Goal: Task Accomplishment & Management: Manage account settings

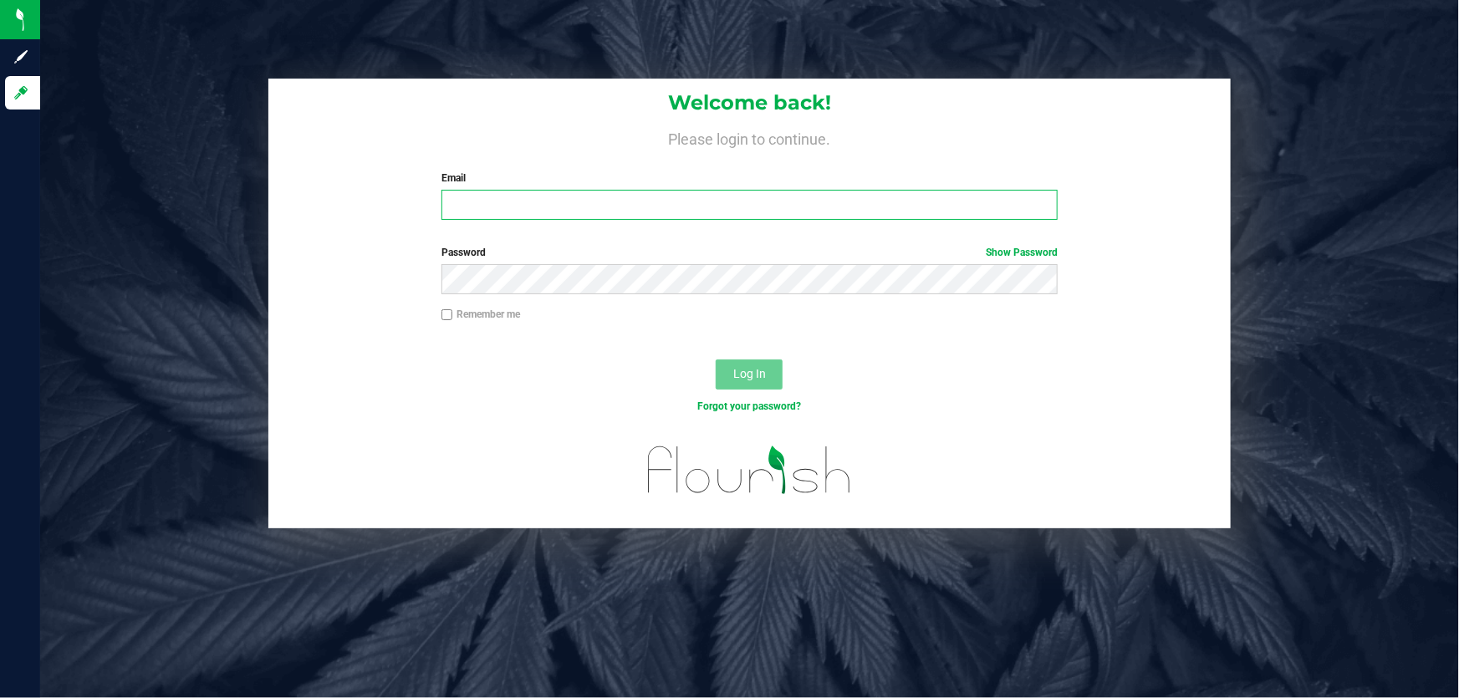
click at [534, 216] on input "Email" at bounding box center [750, 205] width 617 height 30
type input "[EMAIL_ADDRESS][DOMAIN_NAME]"
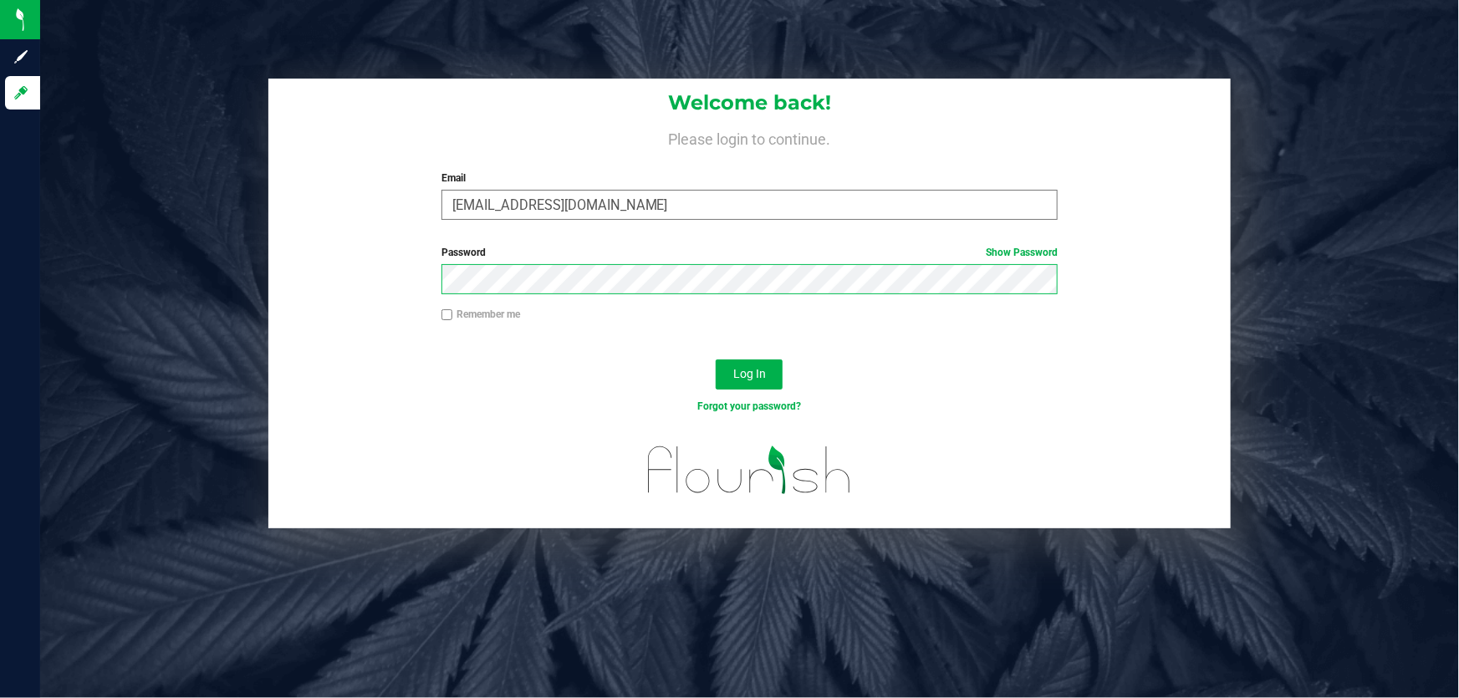
click at [716, 360] on button "Log In" at bounding box center [749, 375] width 67 height 30
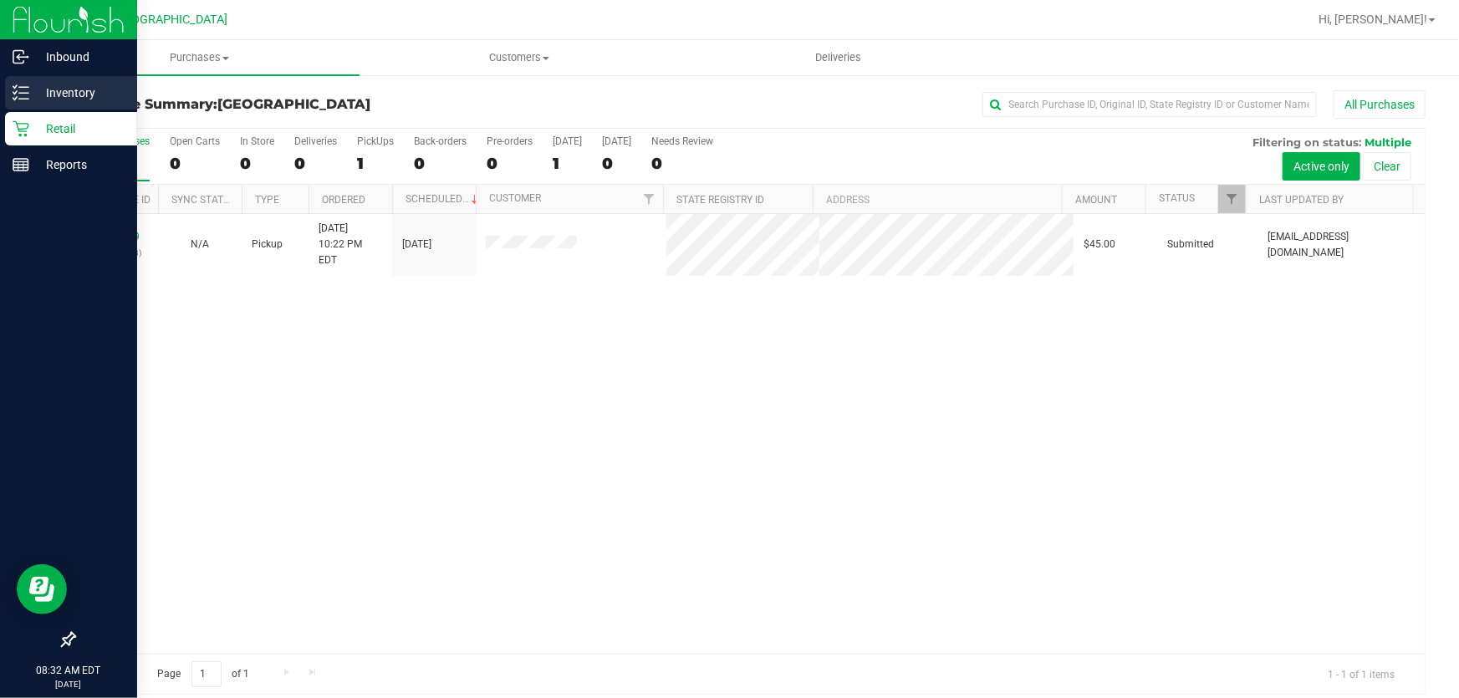
click at [65, 97] on p "Inventory" at bounding box center [79, 93] width 100 height 20
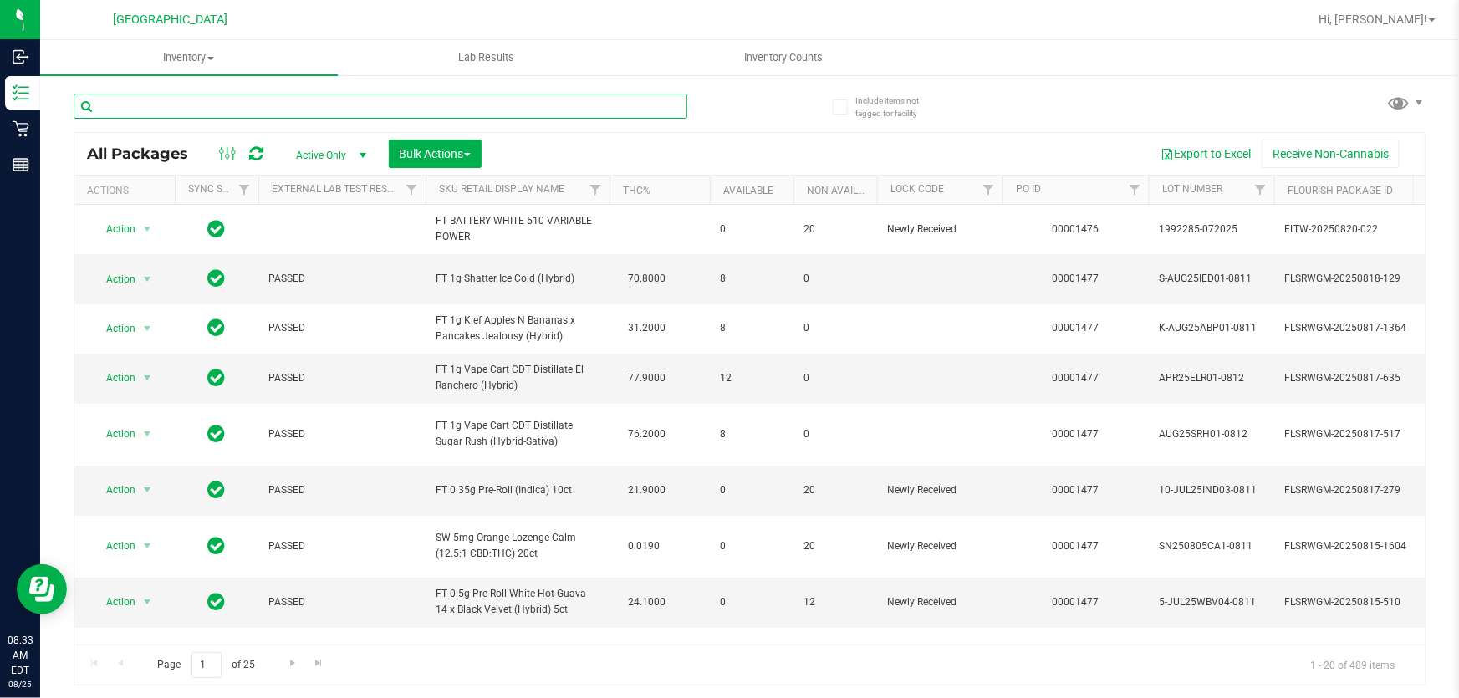
click at [156, 106] on input "text" at bounding box center [381, 106] width 614 height 25
type input "3497780940365641"
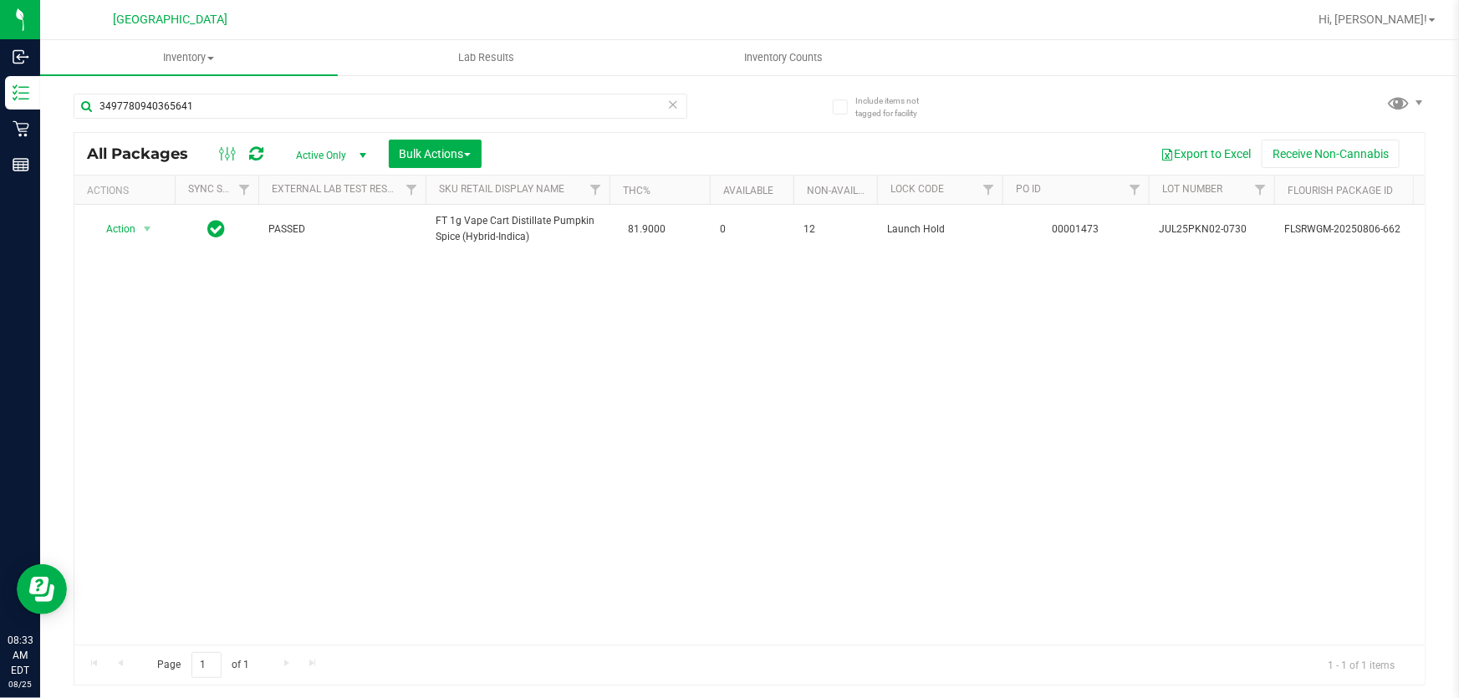
click at [426, 385] on div "Action Action Edit attributes Global inventory Locate package Package audit log…" at bounding box center [749, 425] width 1350 height 440
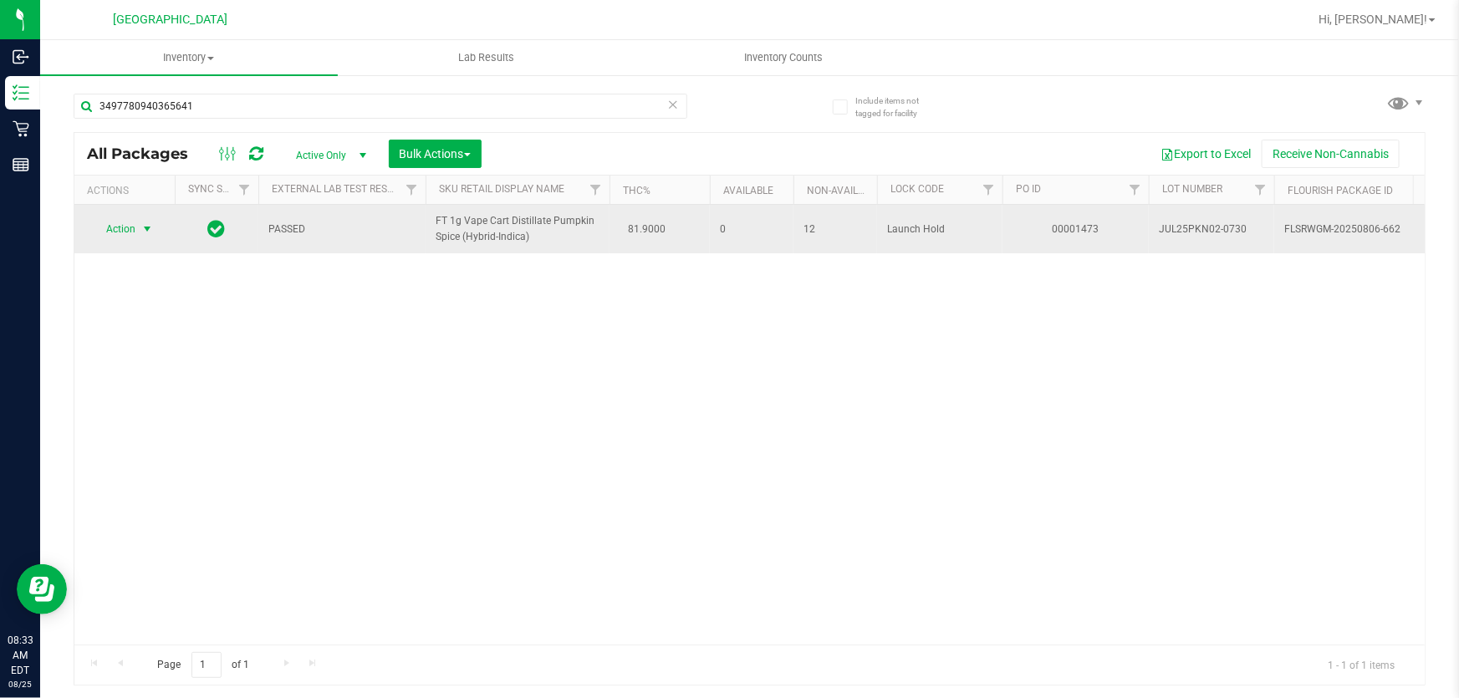
click at [151, 232] on span "select" at bounding box center [146, 228] width 13 height 13
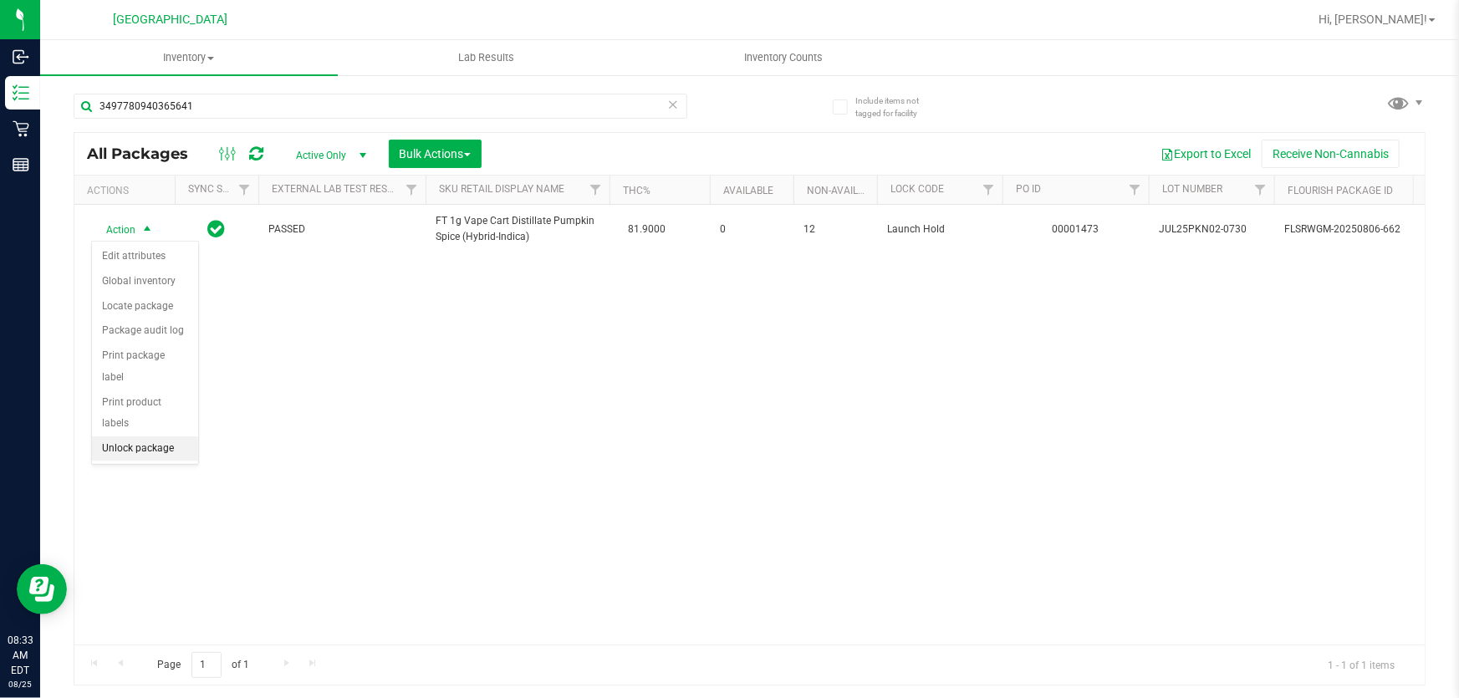
click at [145, 436] on li "Unlock package" at bounding box center [145, 448] width 106 height 25
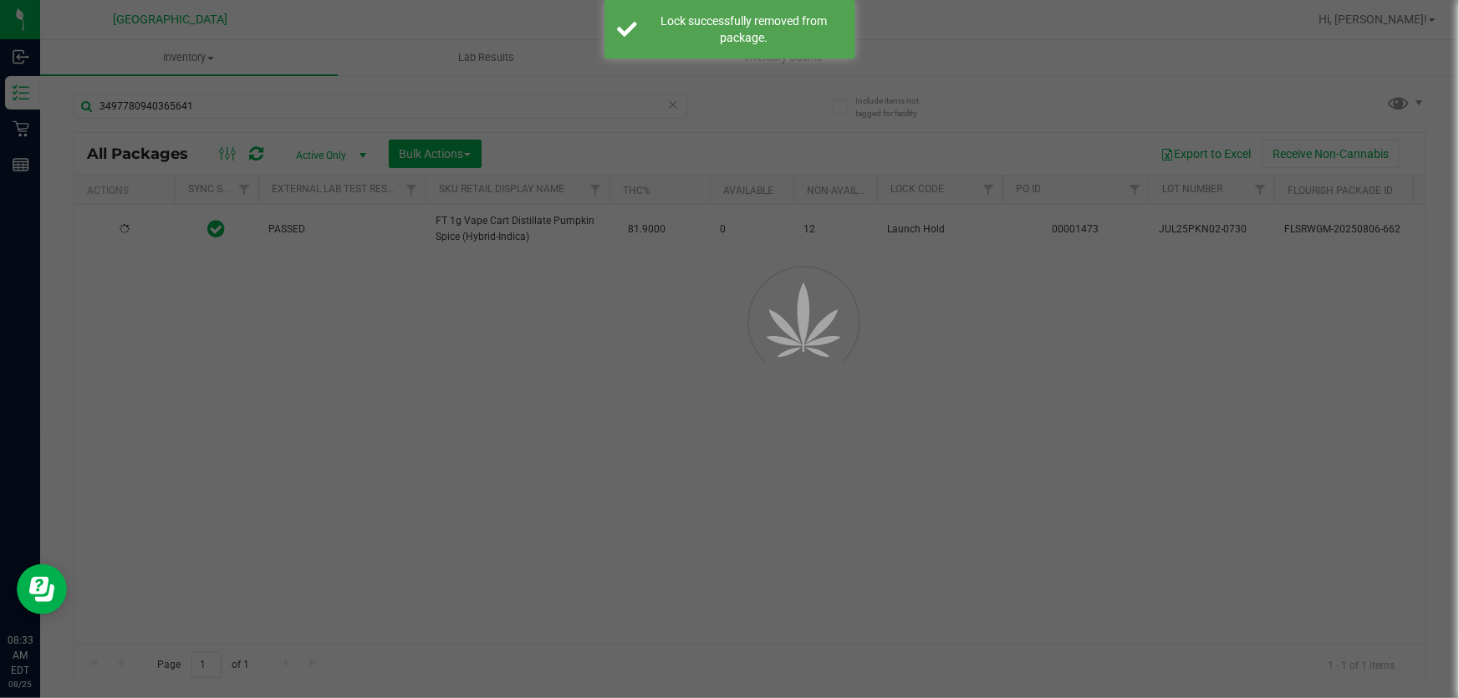
click at [293, 369] on div at bounding box center [729, 349] width 1459 height 698
click at [200, 103] on input "3497780940365641" at bounding box center [381, 106] width 614 height 25
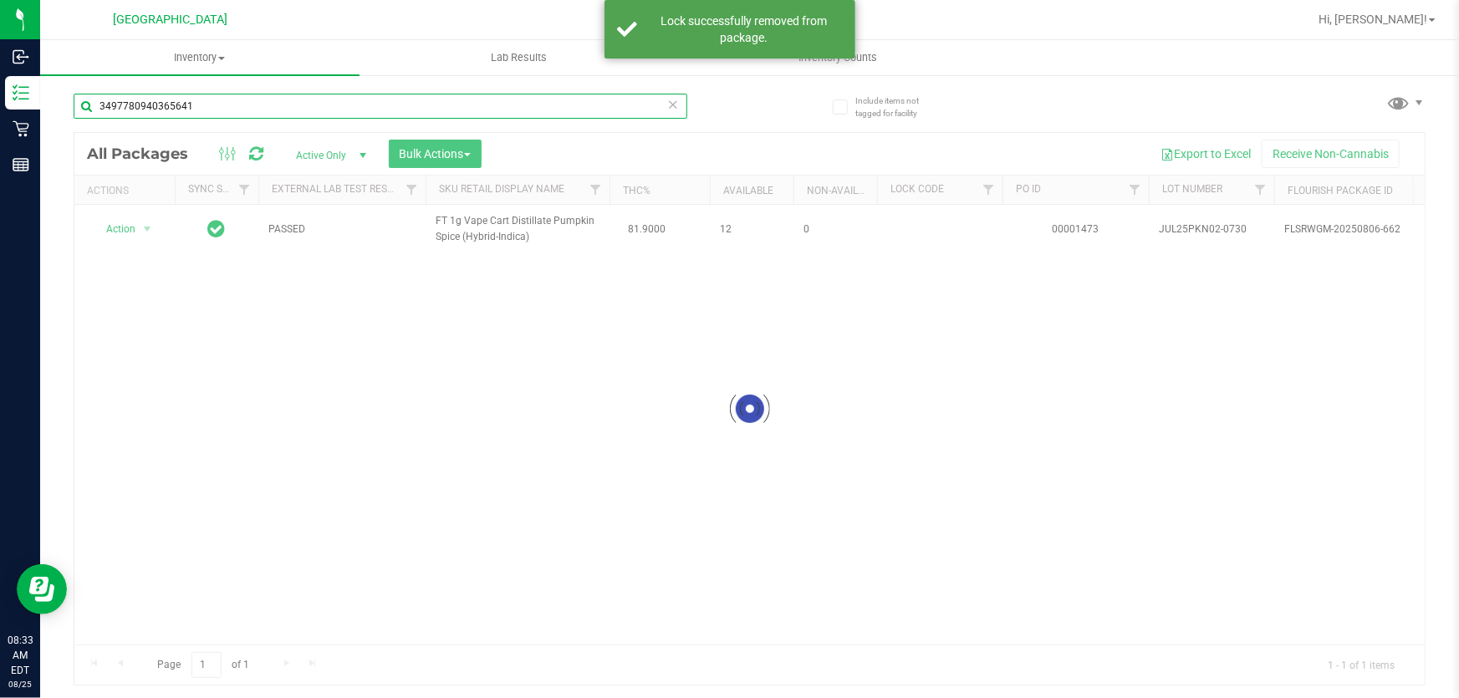
click at [200, 103] on input "3497780940365641" at bounding box center [381, 106] width 614 height 25
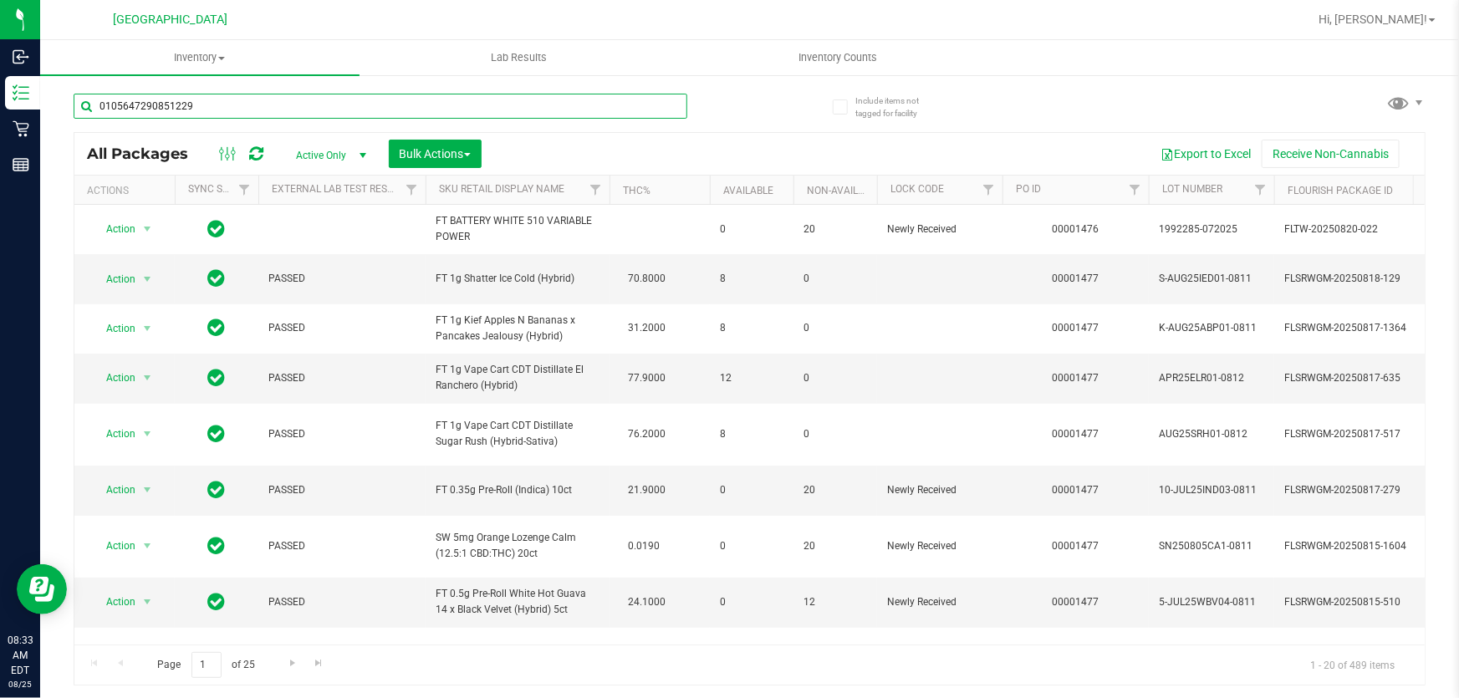
type input "0105647290851229"
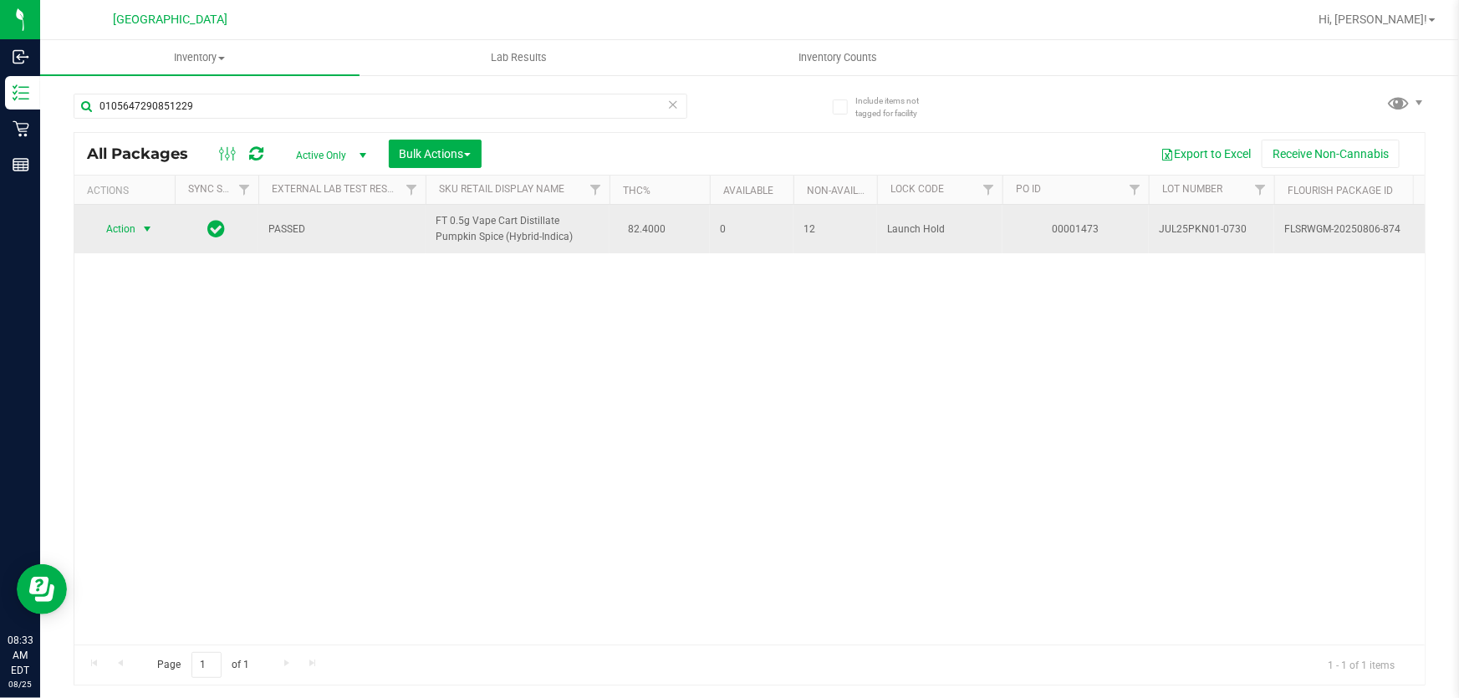
click at [139, 224] on span "select" at bounding box center [147, 228] width 21 height 23
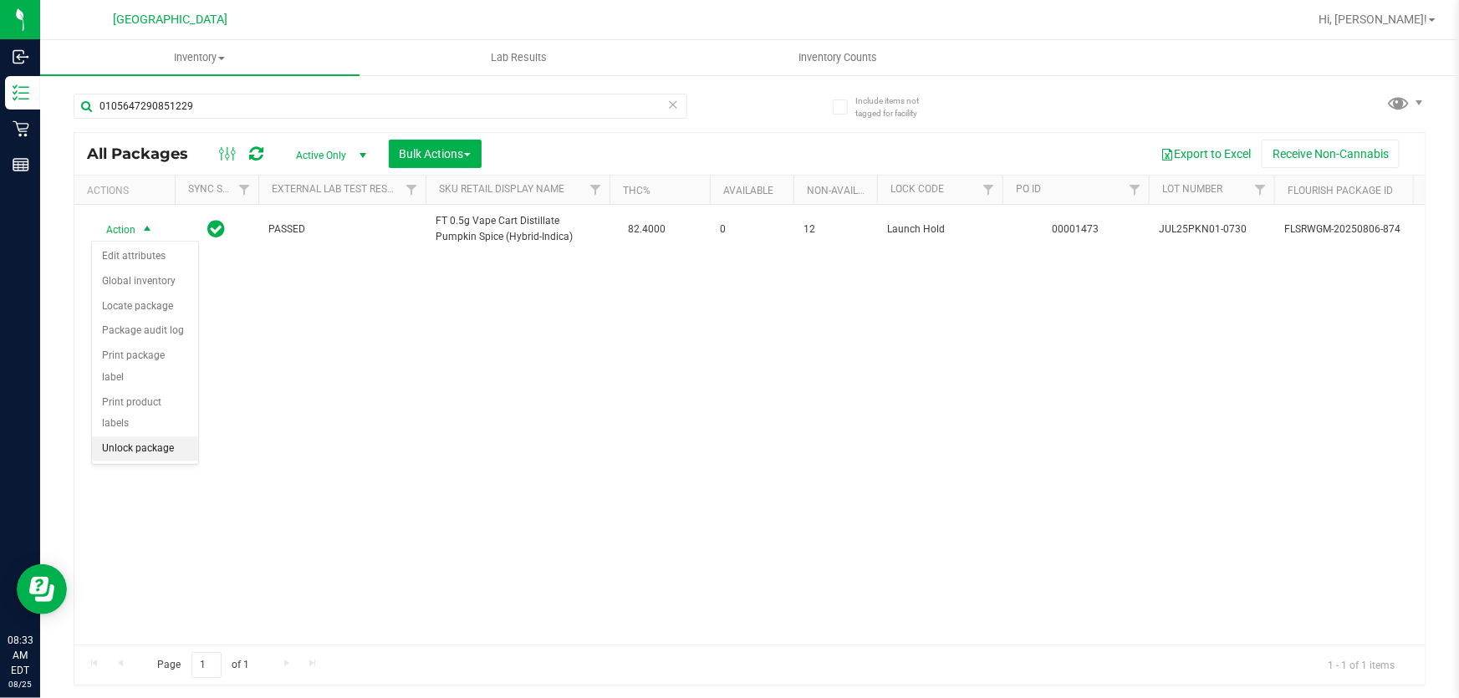
click at [150, 436] on li "Unlock package" at bounding box center [145, 448] width 106 height 25
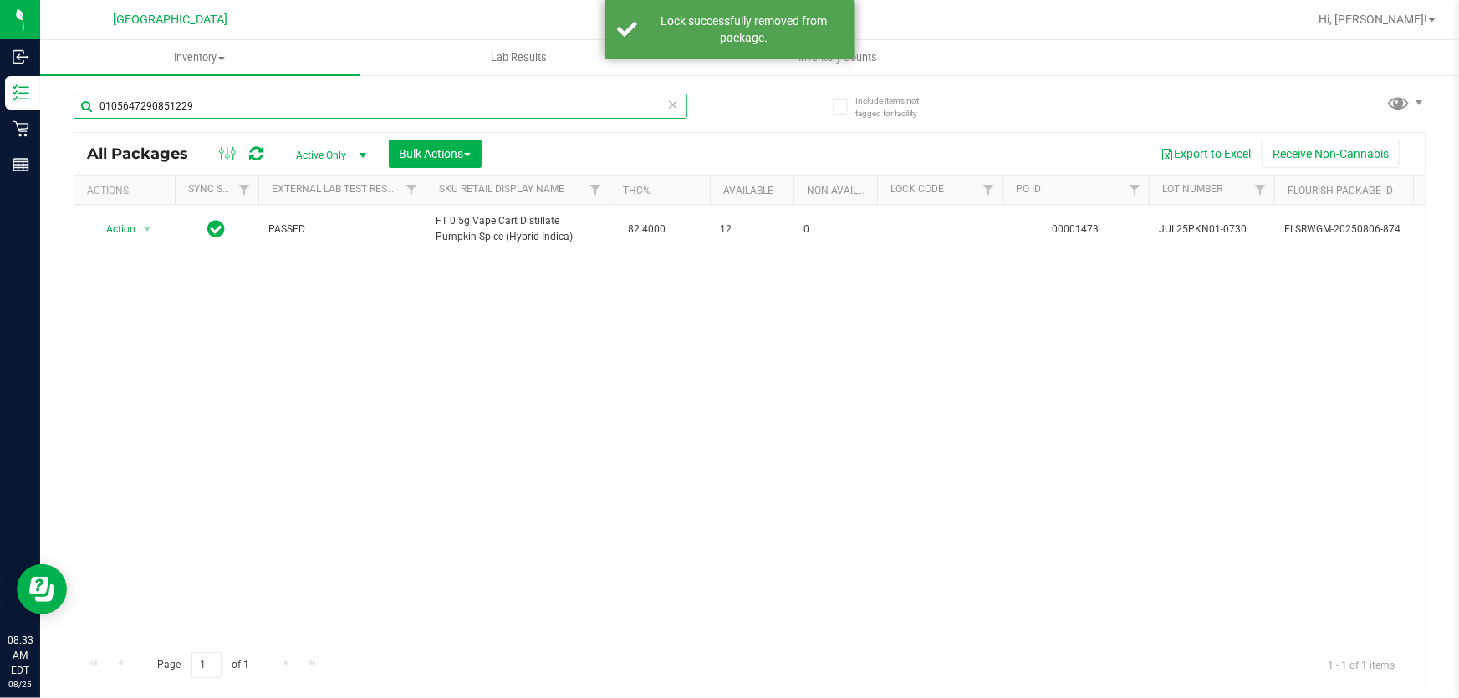
click at [217, 118] on input "0105647290851229" at bounding box center [381, 106] width 614 height 25
click at [217, 110] on input "0105647290851229" at bounding box center [381, 106] width 614 height 25
click at [217, 109] on input "0105647290851229" at bounding box center [381, 106] width 614 height 25
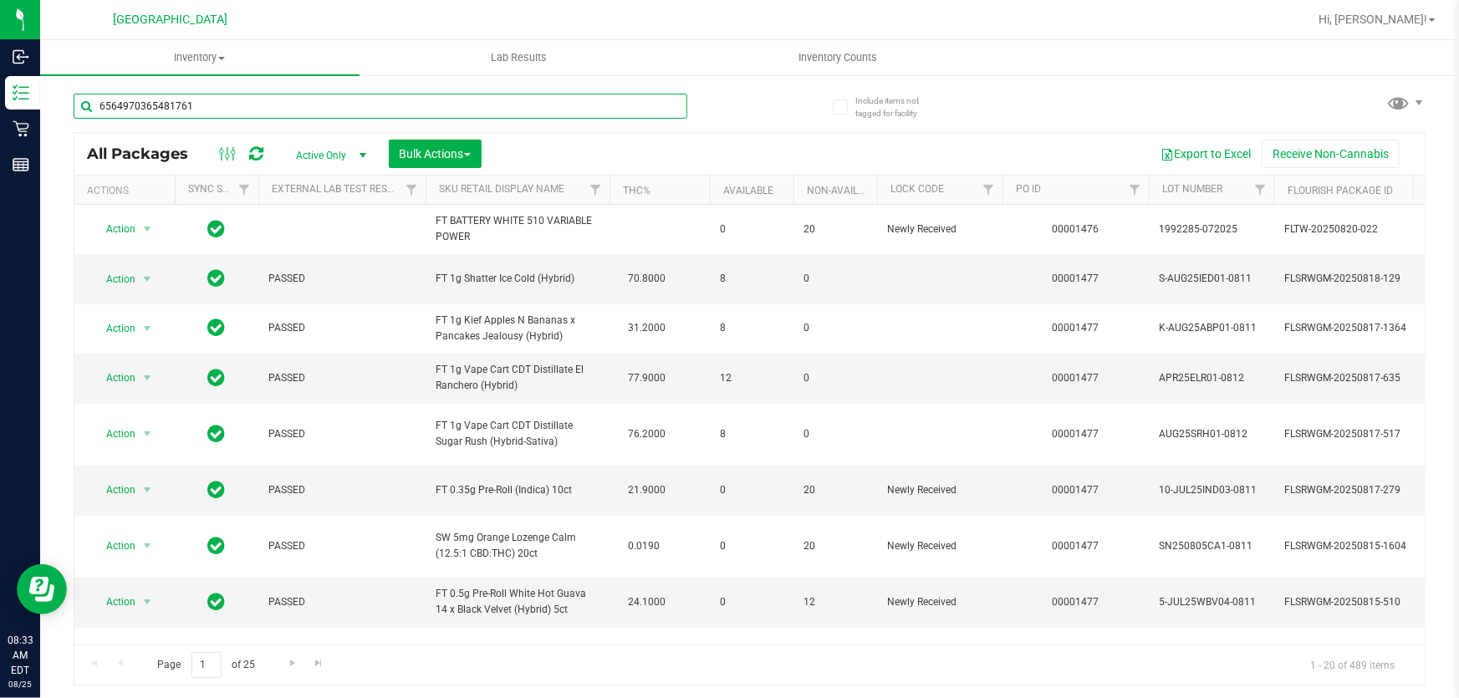
type input "6564970365481761"
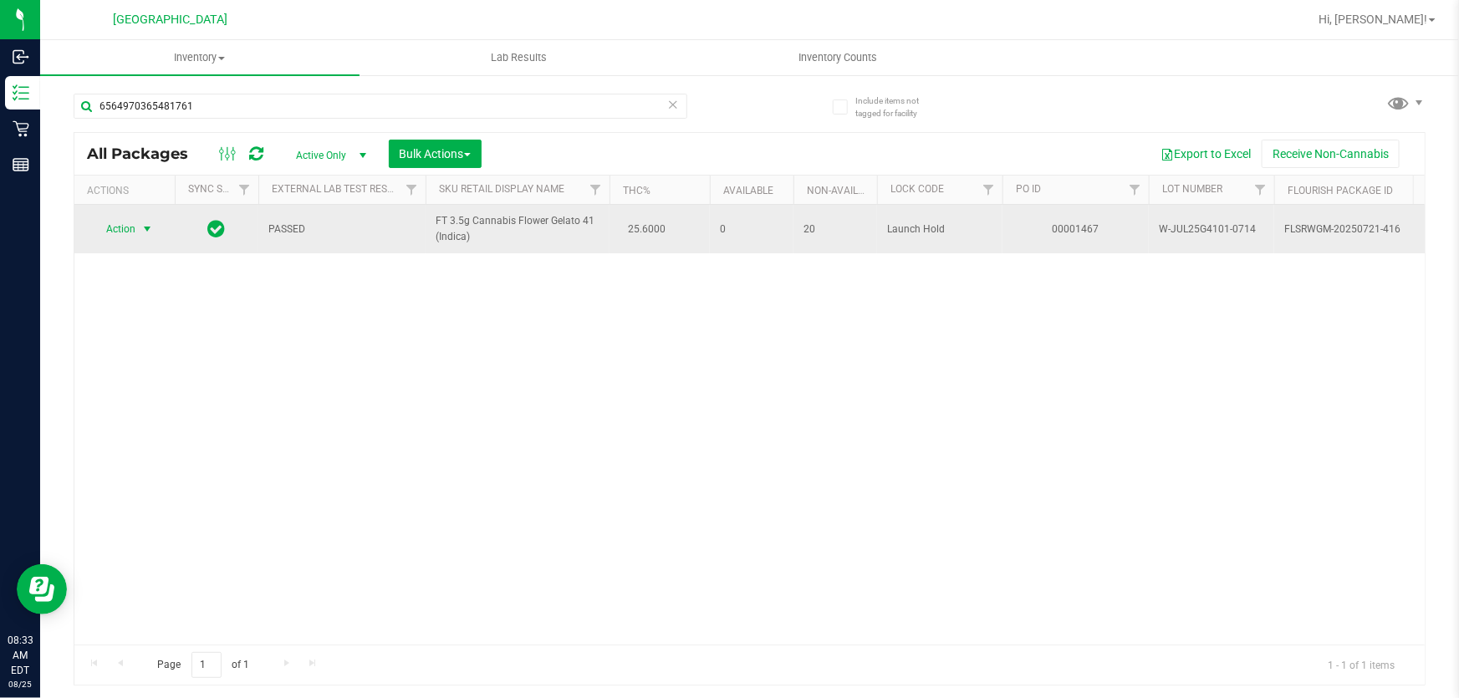
click at [142, 226] on span "select" at bounding box center [146, 228] width 13 height 13
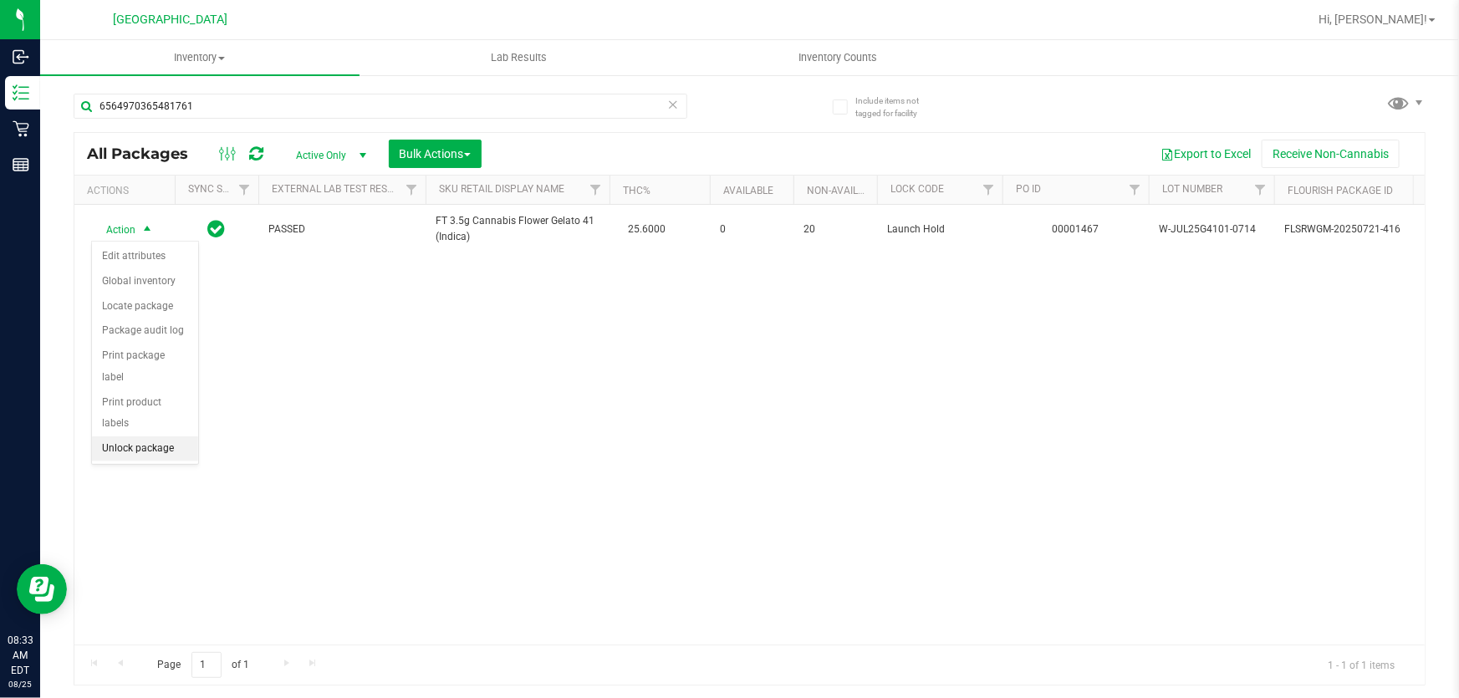
click at [134, 436] on li "Unlock package" at bounding box center [145, 448] width 106 height 25
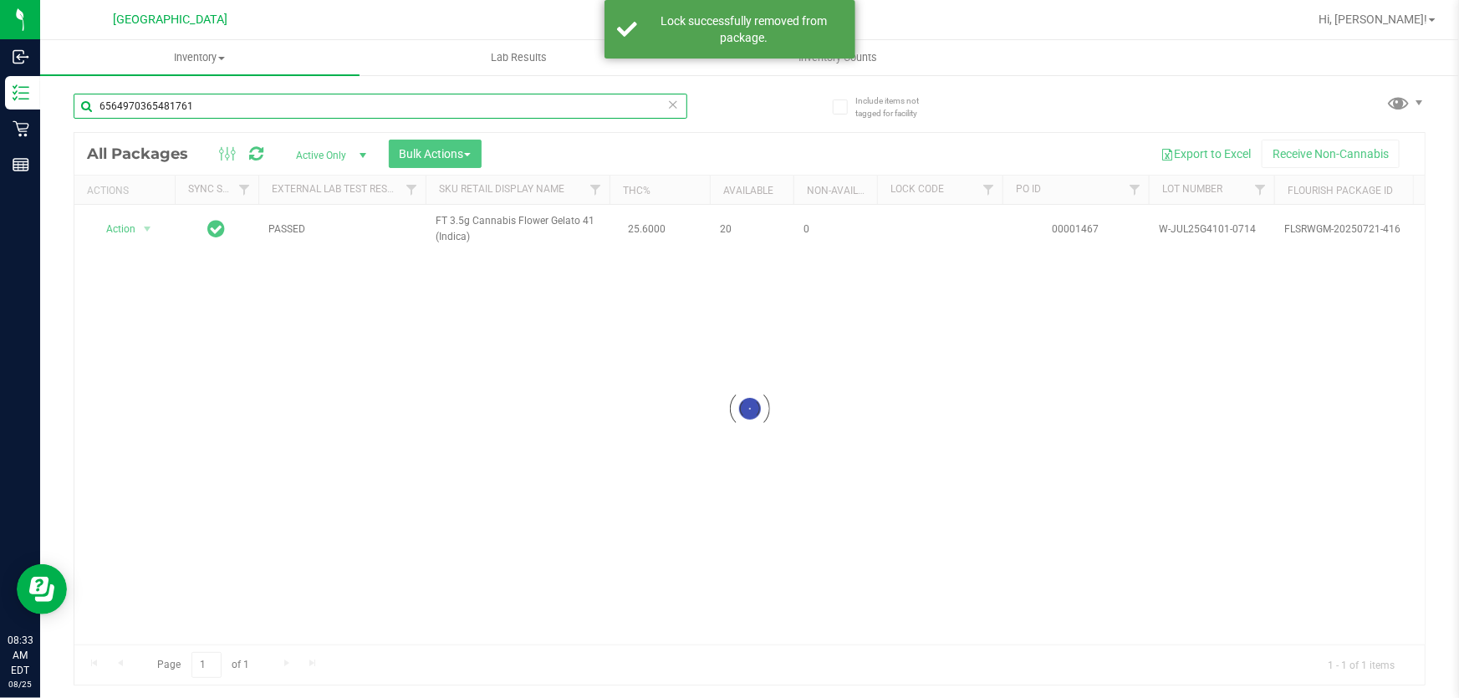
click at [220, 110] on input "6564970365481761" at bounding box center [381, 106] width 614 height 25
click at [219, 111] on input "6564970365481761" at bounding box center [381, 106] width 614 height 25
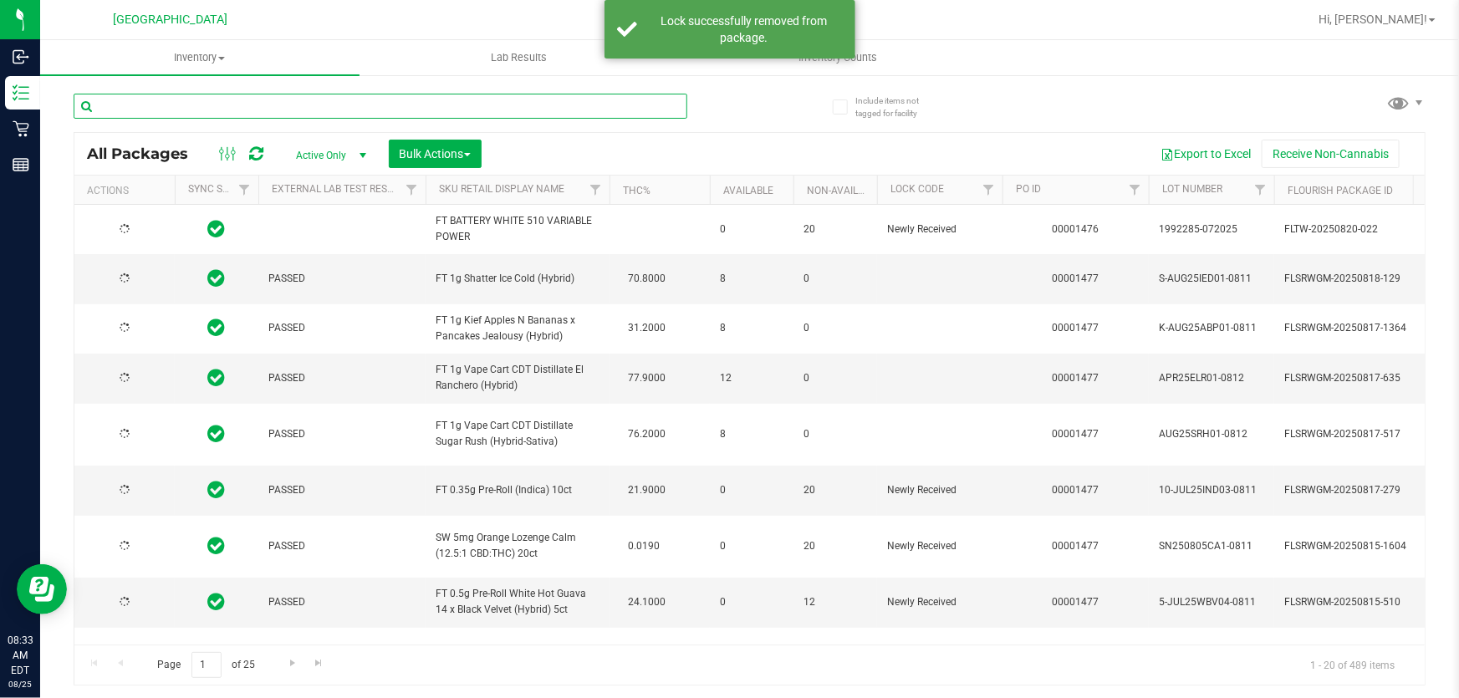
type input "[DATE]"
type input "4103682384628888"
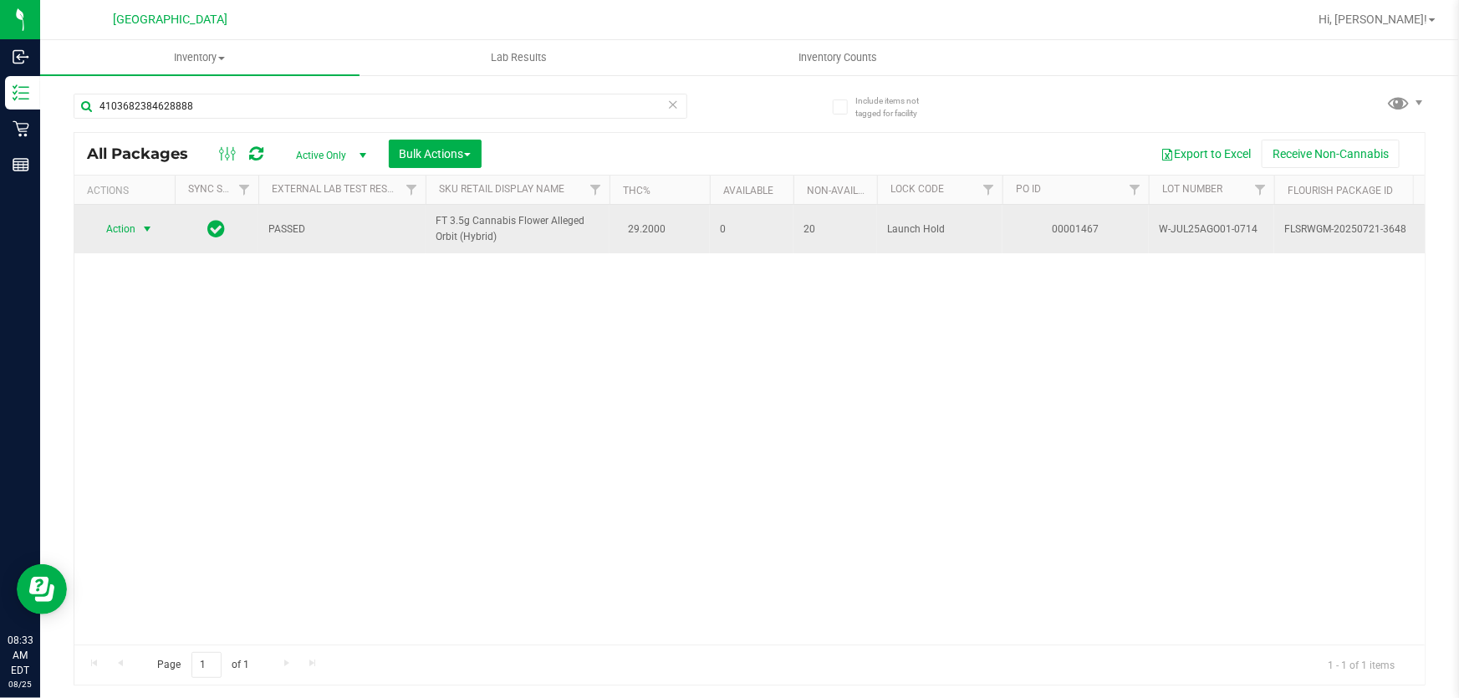
click at [102, 222] on span "Action" at bounding box center [113, 228] width 45 height 23
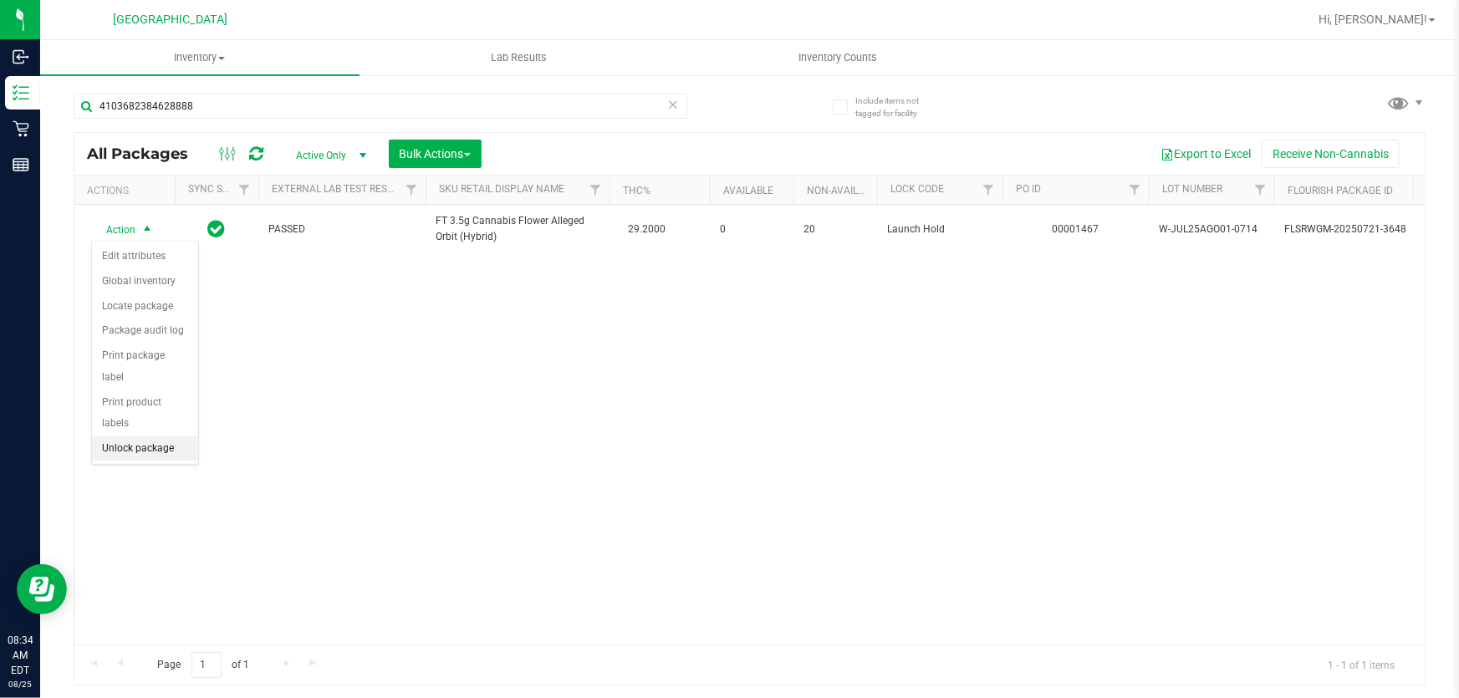
click at [162, 436] on li "Unlock package" at bounding box center [145, 448] width 106 height 25
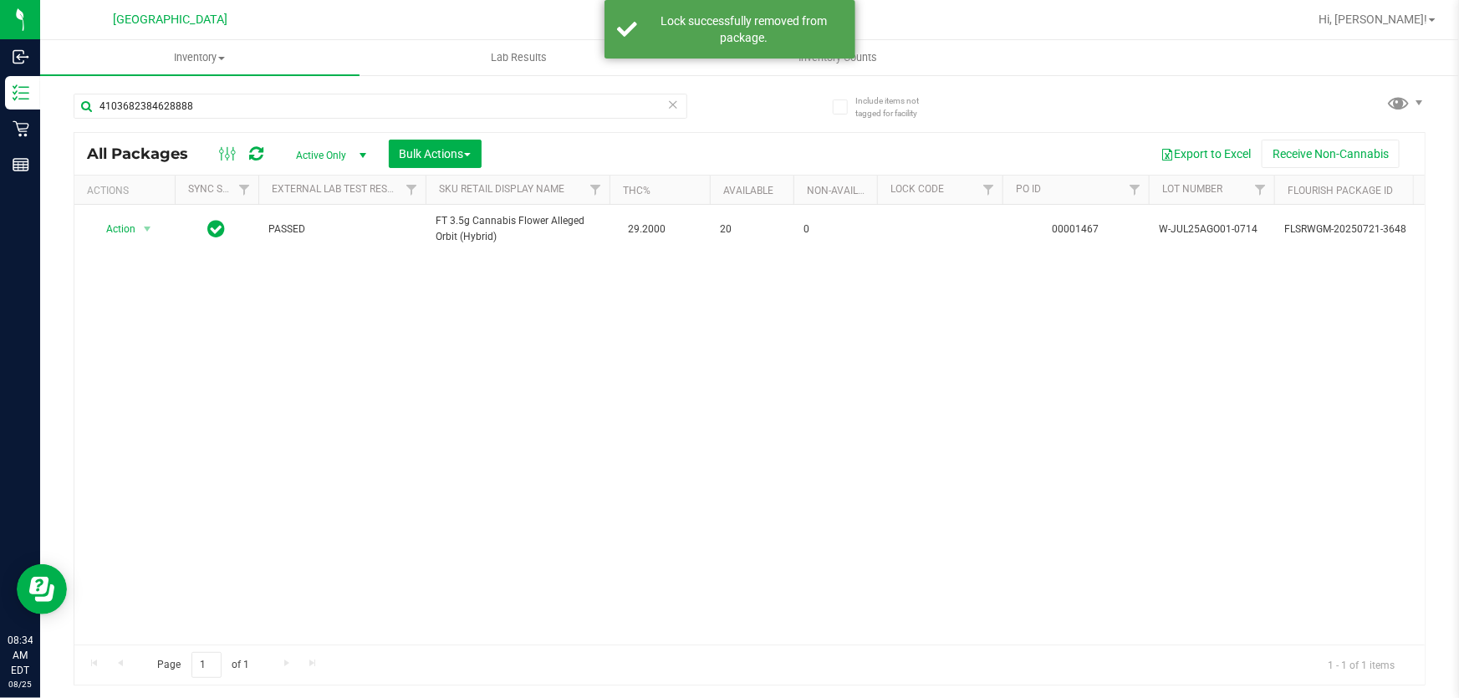
click at [678, 105] on icon at bounding box center [673, 104] width 12 height 20
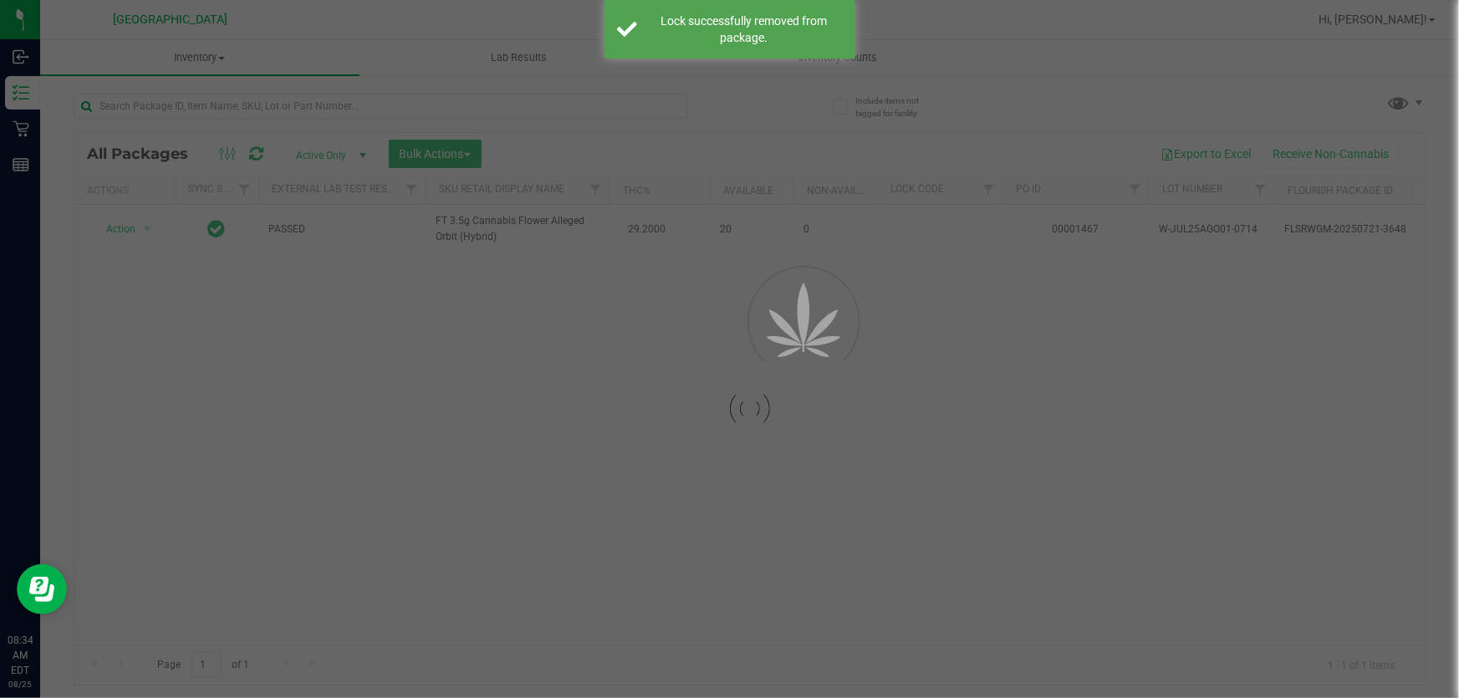
click at [716, 130] on div at bounding box center [412, 106] width 676 height 54
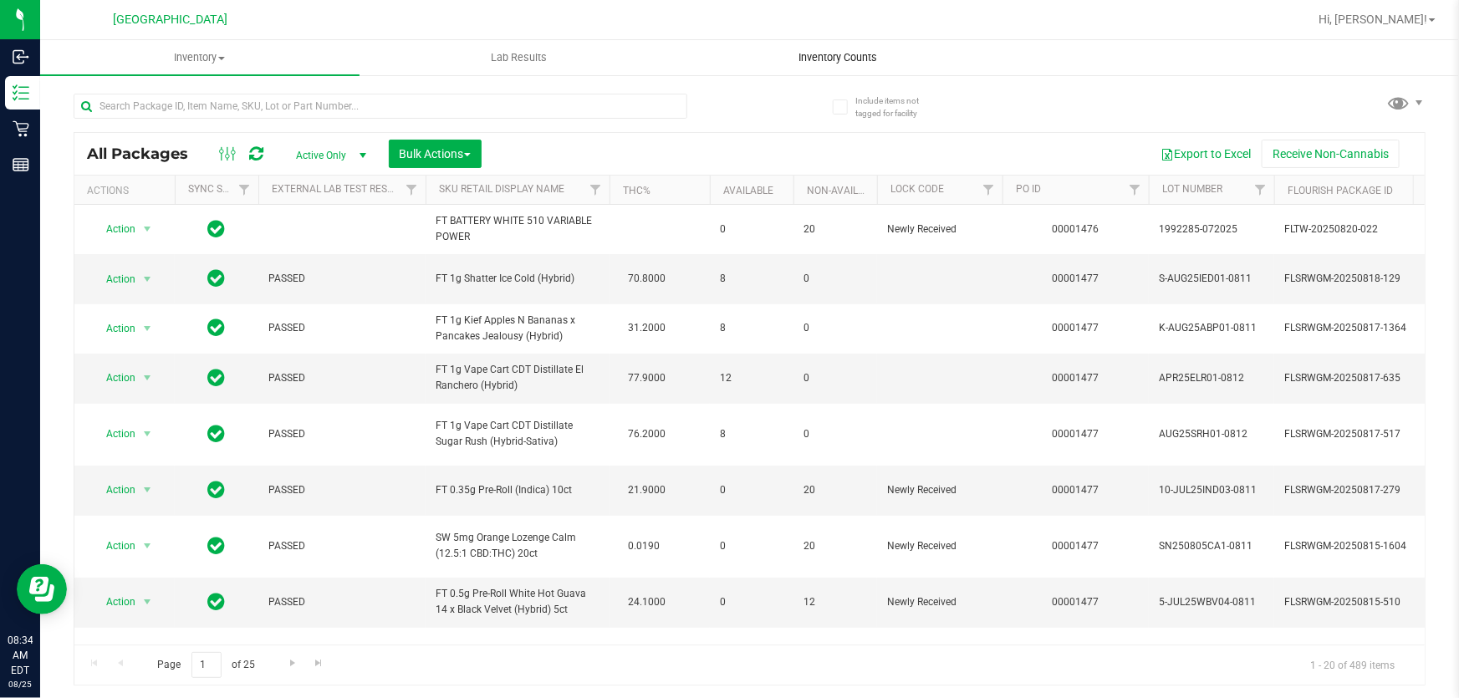
click at [849, 61] on span "Inventory Counts" at bounding box center [839, 57] width 124 height 15
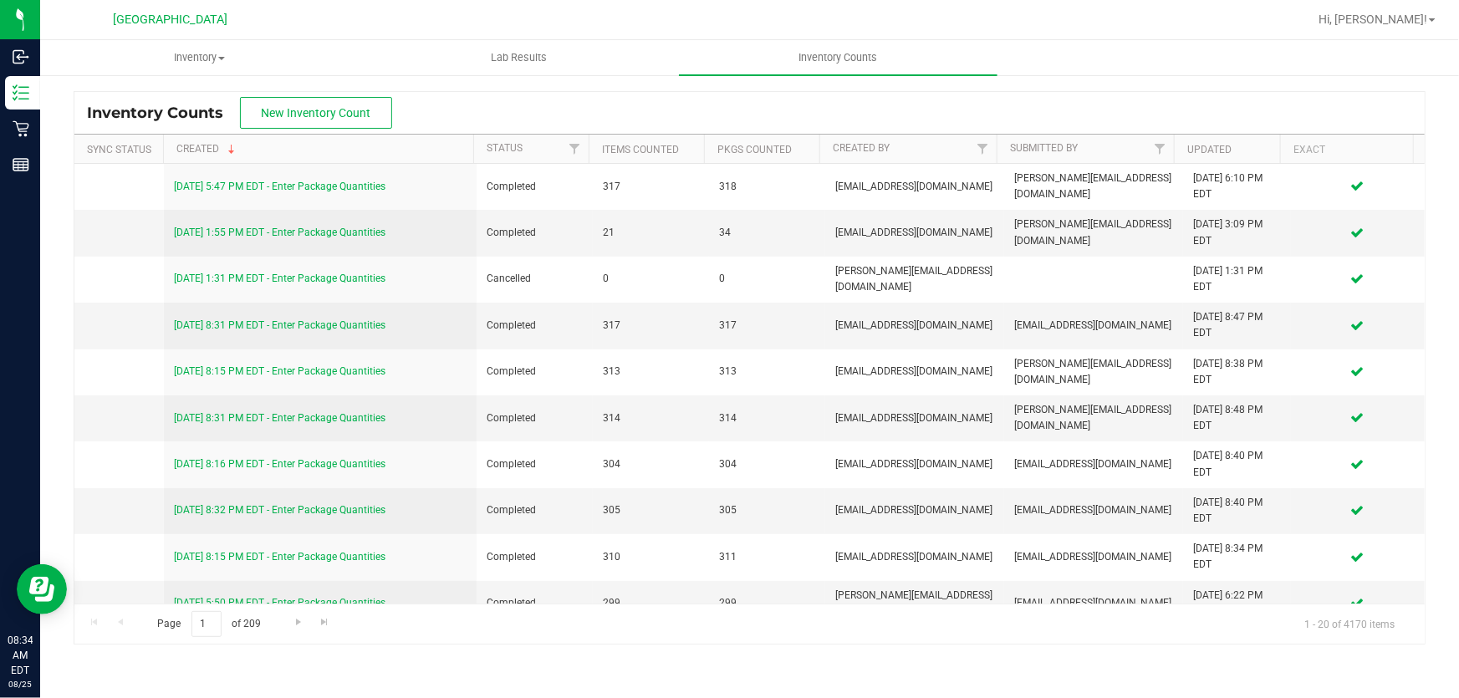
click at [959, 105] on div "Inventory Counts New Inventory Count" at bounding box center [749, 113] width 1350 height 42
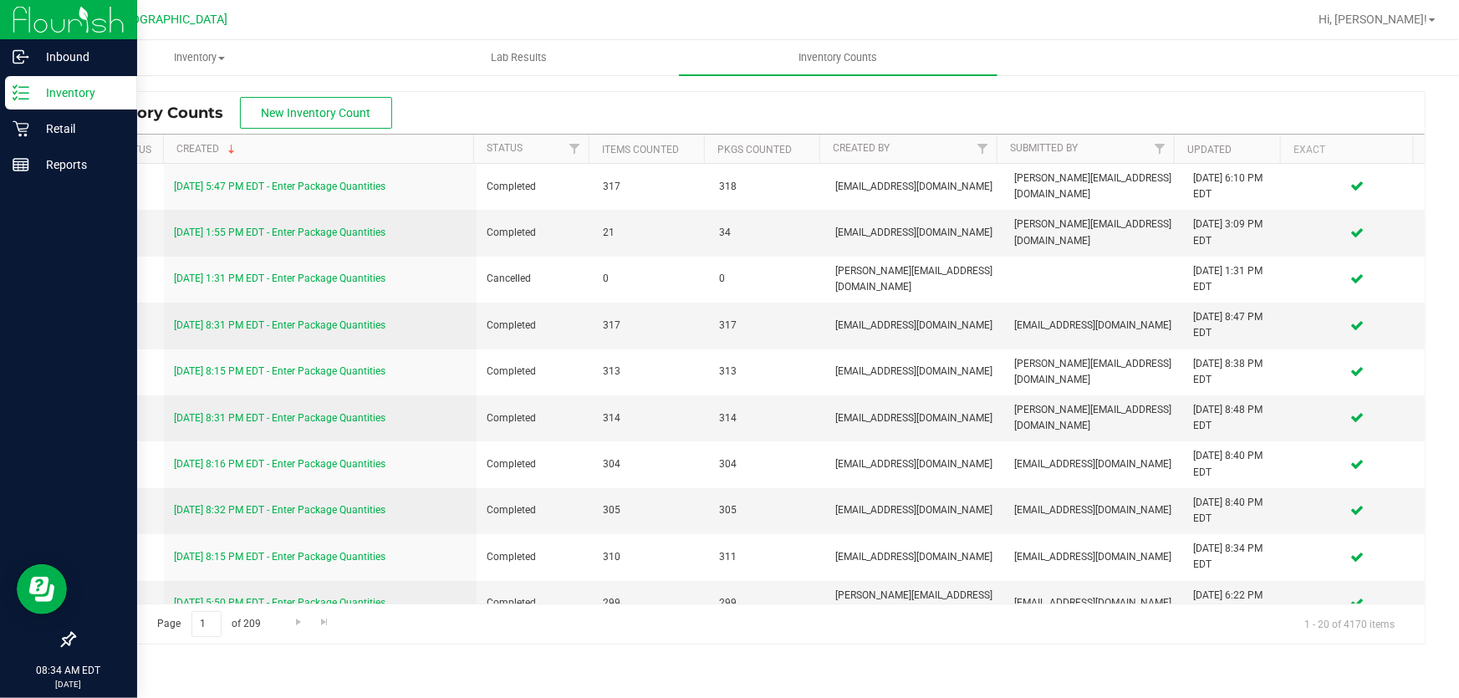
click at [25, 96] on icon at bounding box center [21, 92] width 17 height 17
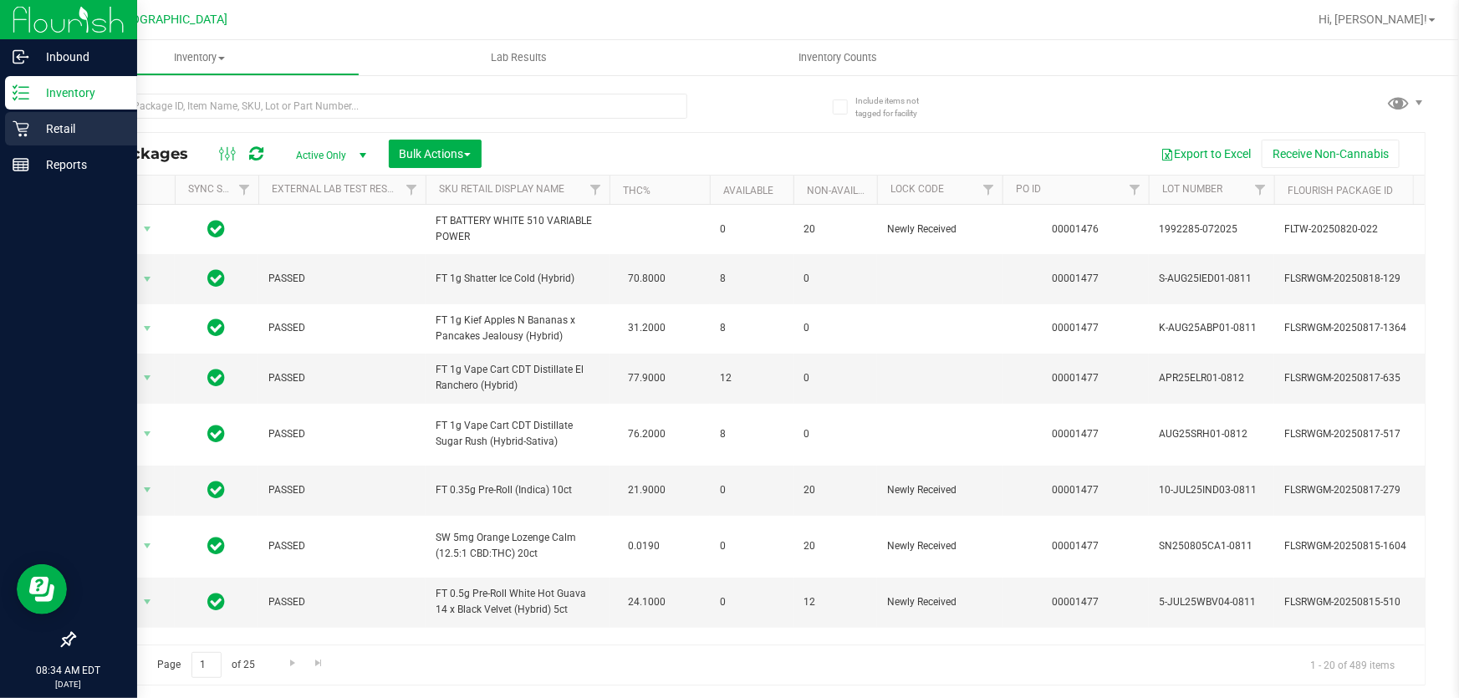
click at [30, 130] on p "Retail" at bounding box center [79, 129] width 100 height 20
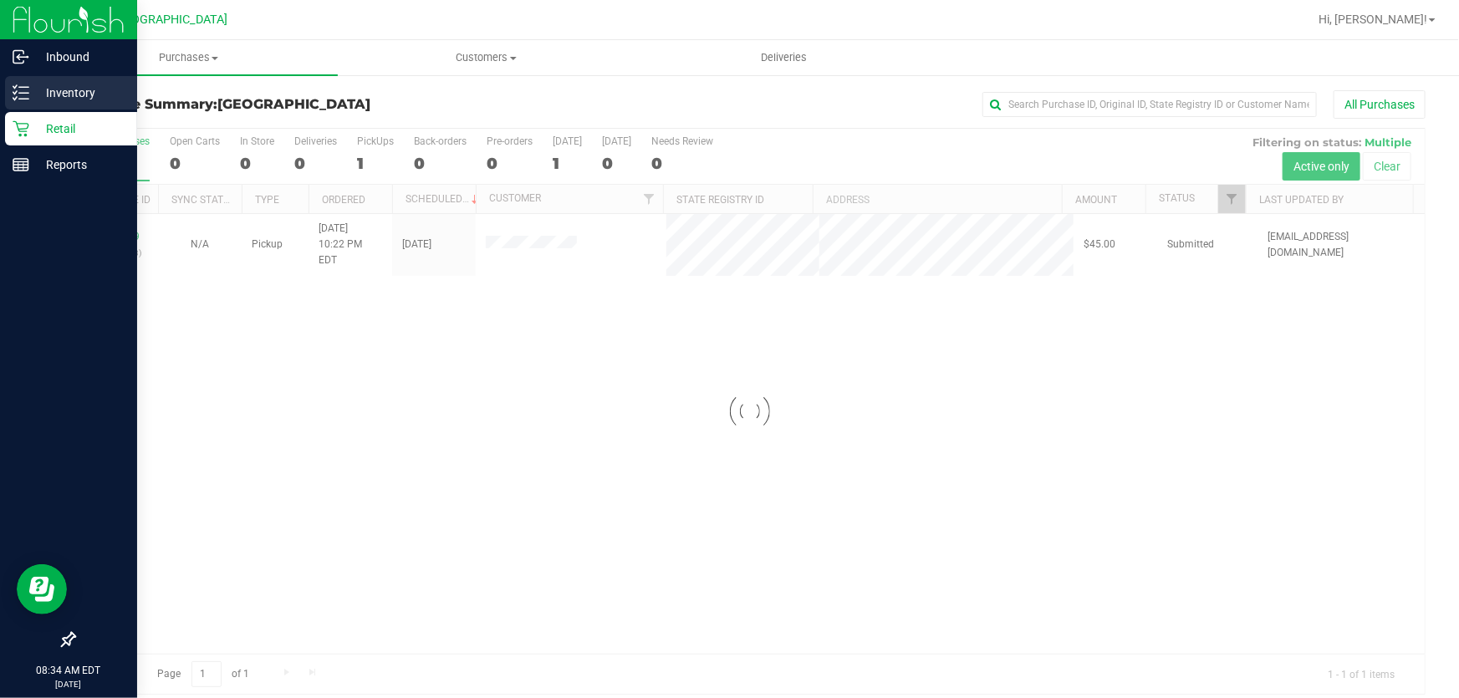
click at [25, 89] on icon at bounding box center [21, 92] width 17 height 17
click at [27, 103] on div "Inventory" at bounding box center [71, 92] width 132 height 33
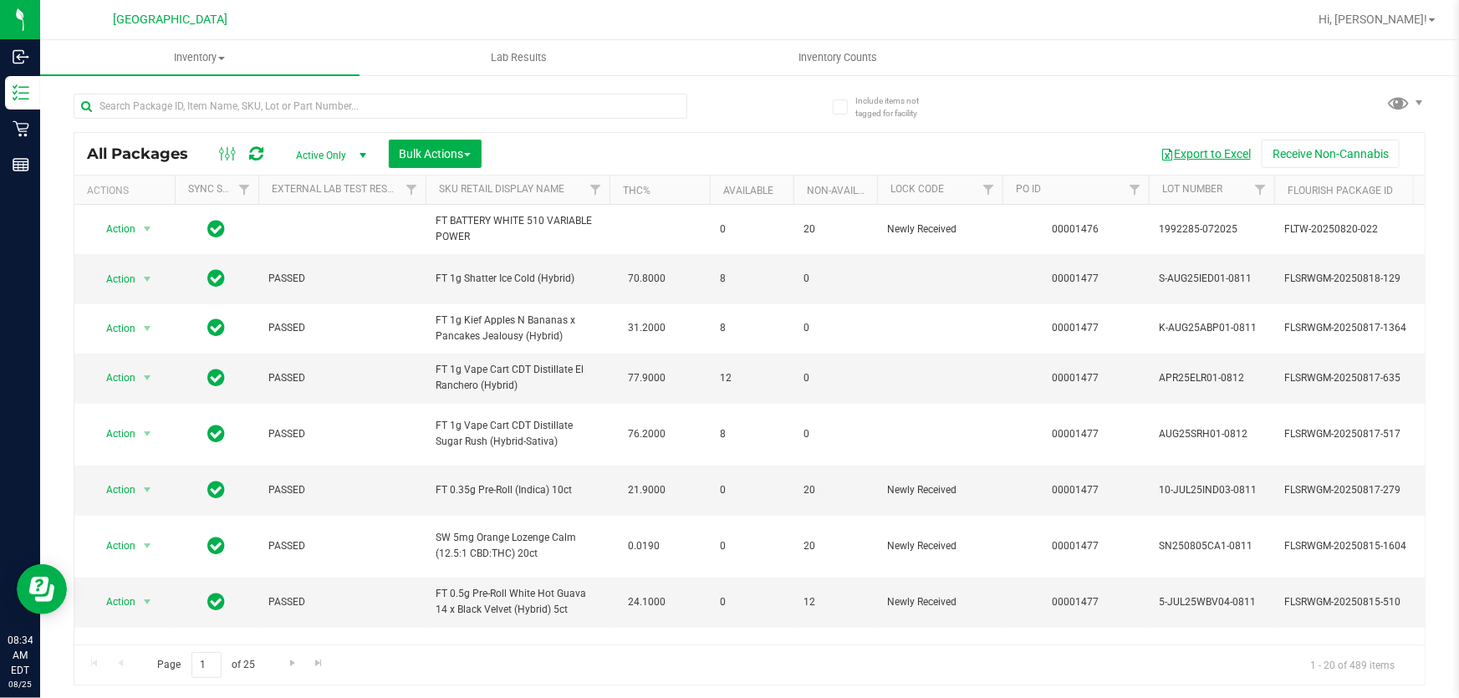
click at [1214, 155] on button "Export to Excel" at bounding box center [1206, 154] width 112 height 28
drag, startPoint x: 1048, startPoint y: 148, endPoint x: 804, endPoint y: 117, distance: 245.3
click at [1047, 146] on div "Export to Excel Receive Non-Cannabis" at bounding box center [953, 154] width 918 height 28
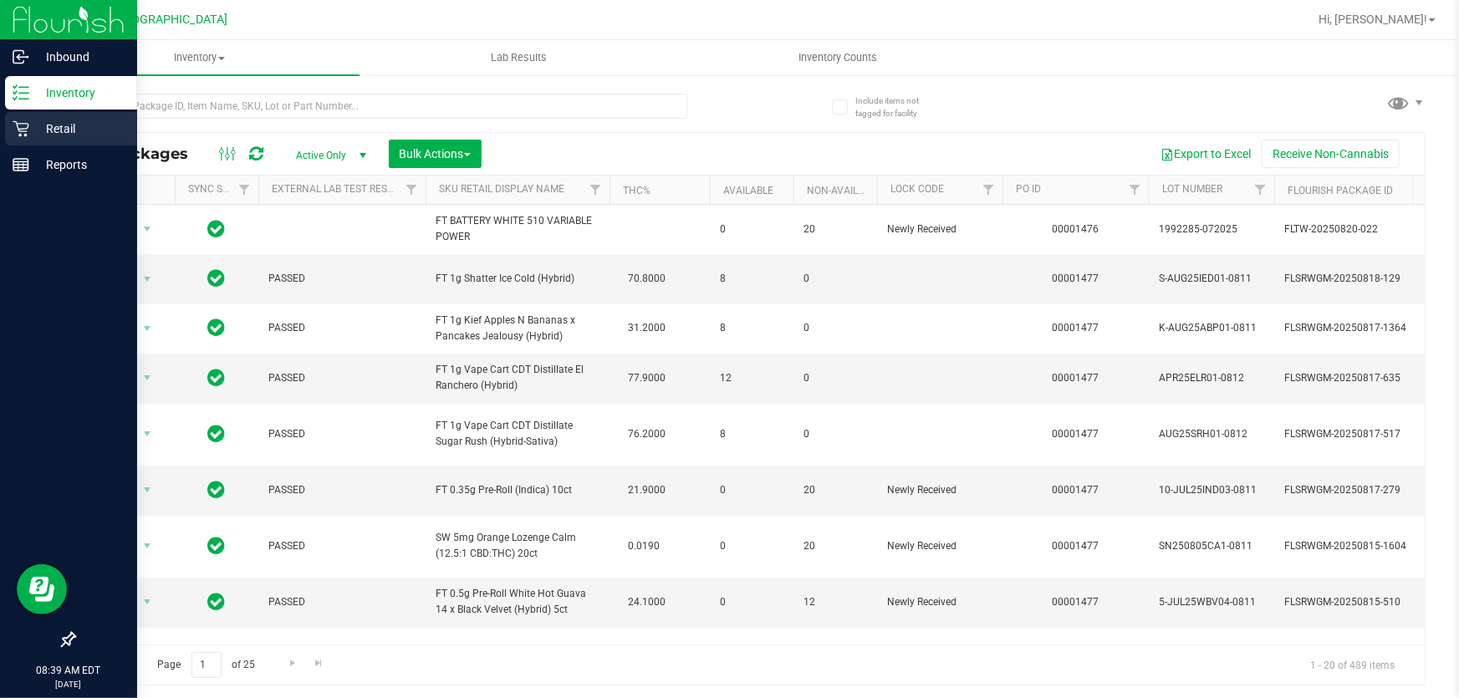
click at [17, 140] on div "Retail" at bounding box center [71, 128] width 132 height 33
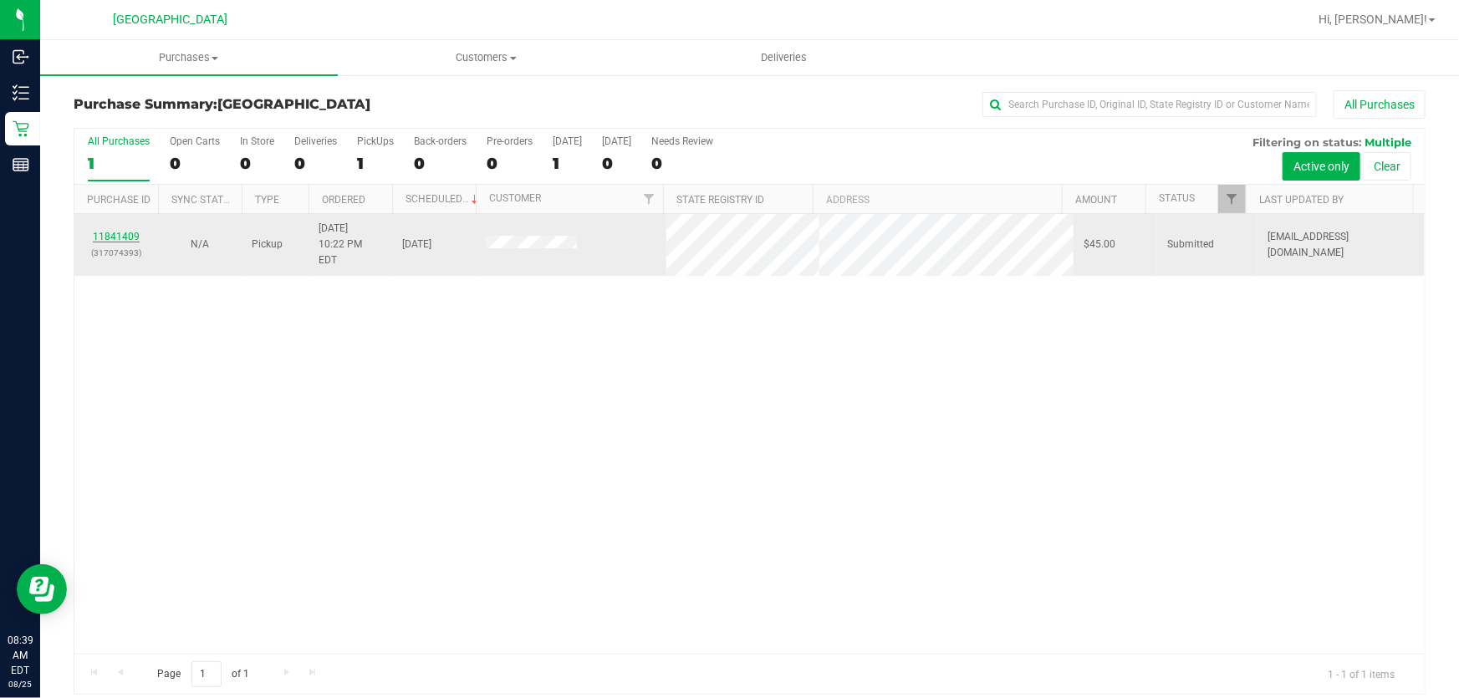
click at [127, 232] on link "11841409" at bounding box center [116, 237] width 47 height 12
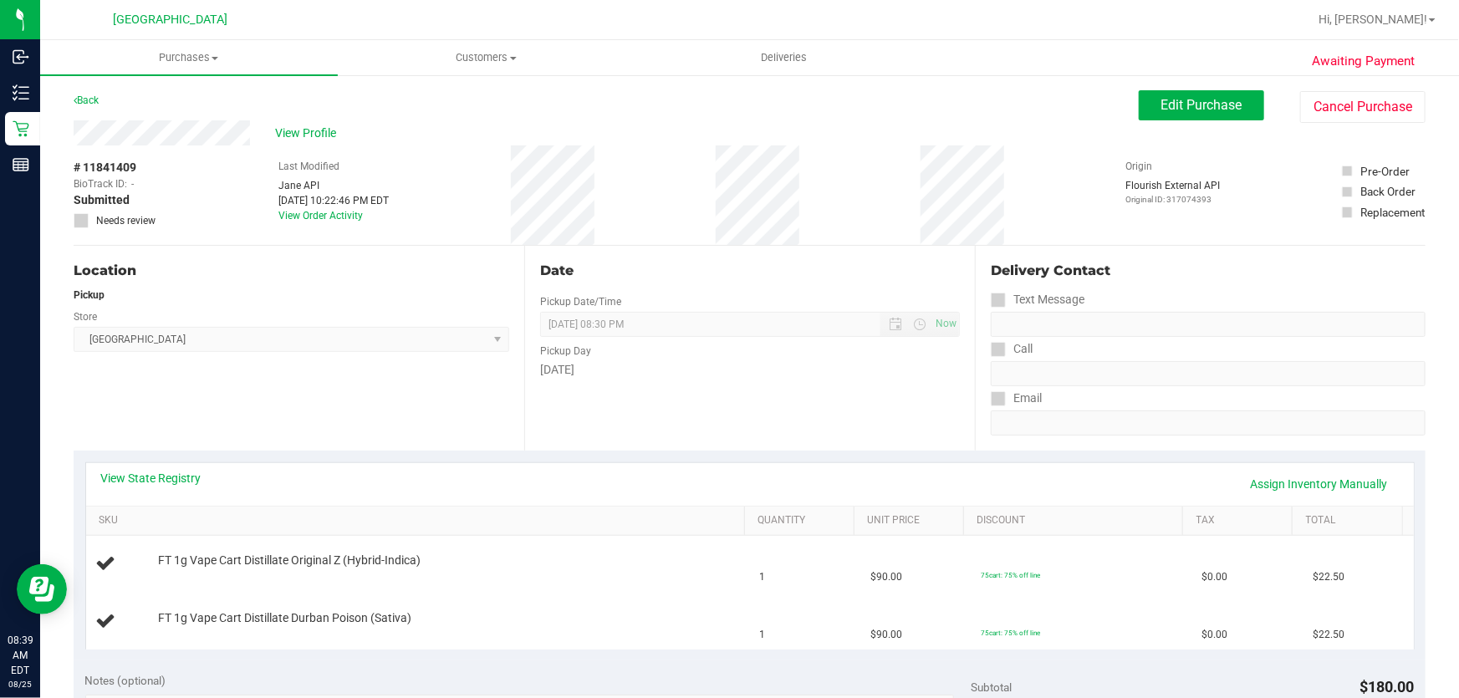
click at [735, 441] on div "Date Pickup Date/Time [DATE] Now [DATE] 08:30 PM Now Pickup Day [DATE]" at bounding box center [749, 348] width 451 height 205
click at [652, 426] on div "Date Pickup Date/Time [DATE] Now [DATE] 08:30 PM Now Pickup Day [DATE]" at bounding box center [749, 348] width 451 height 205
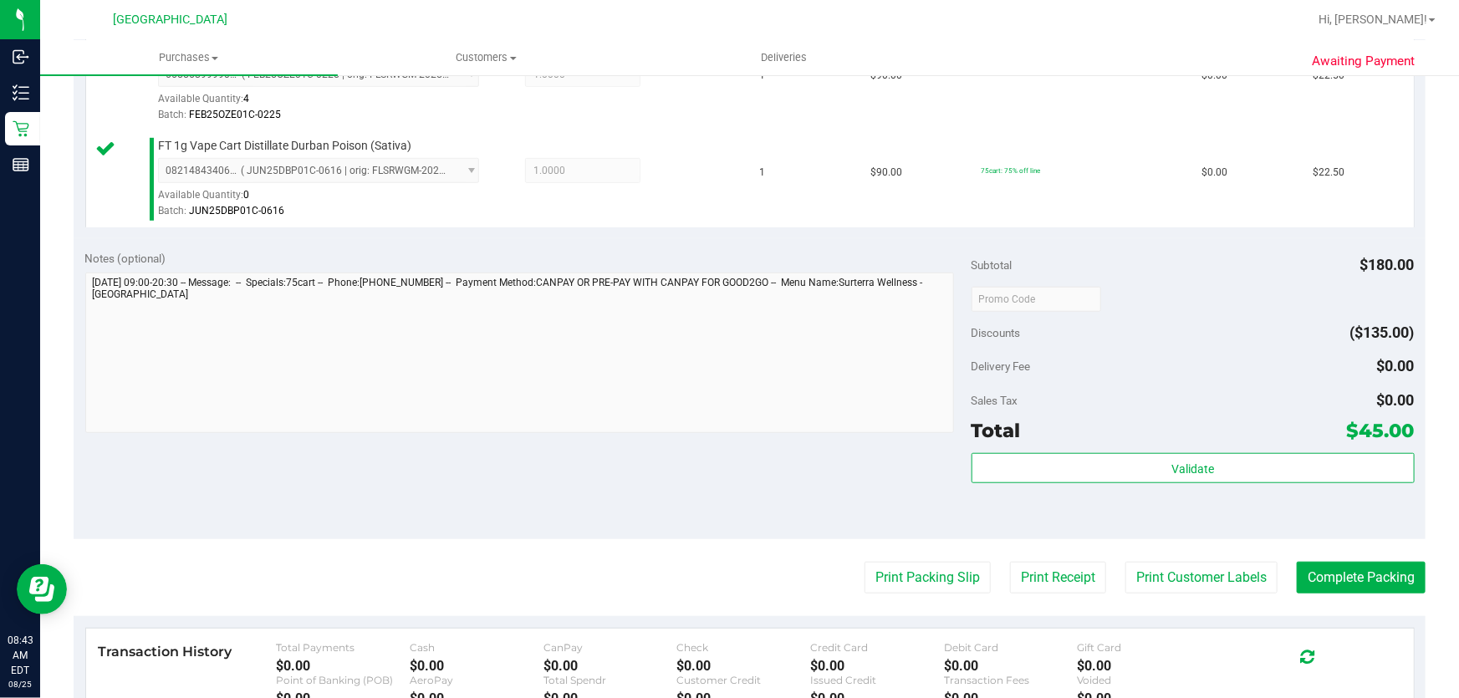
scroll to position [532, 0]
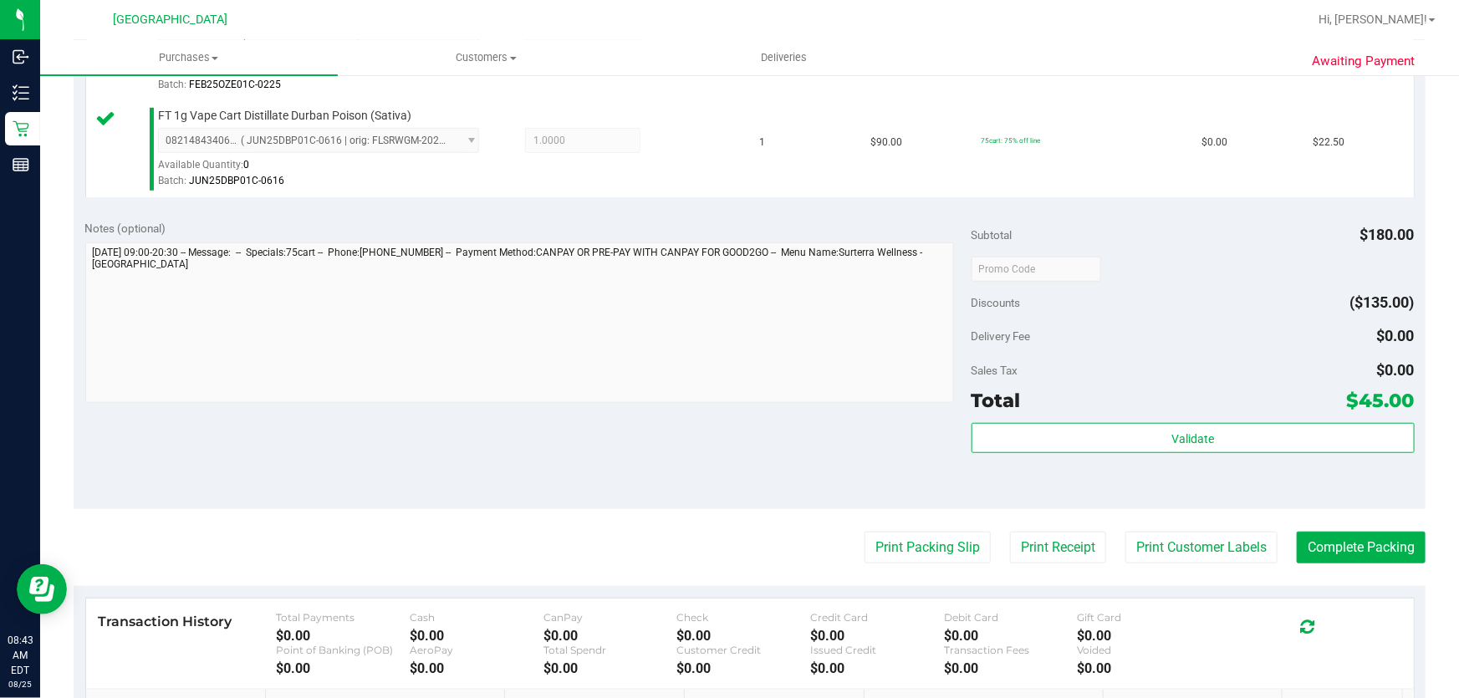
click at [1075, 456] on div "Validate" at bounding box center [1193, 460] width 443 height 75
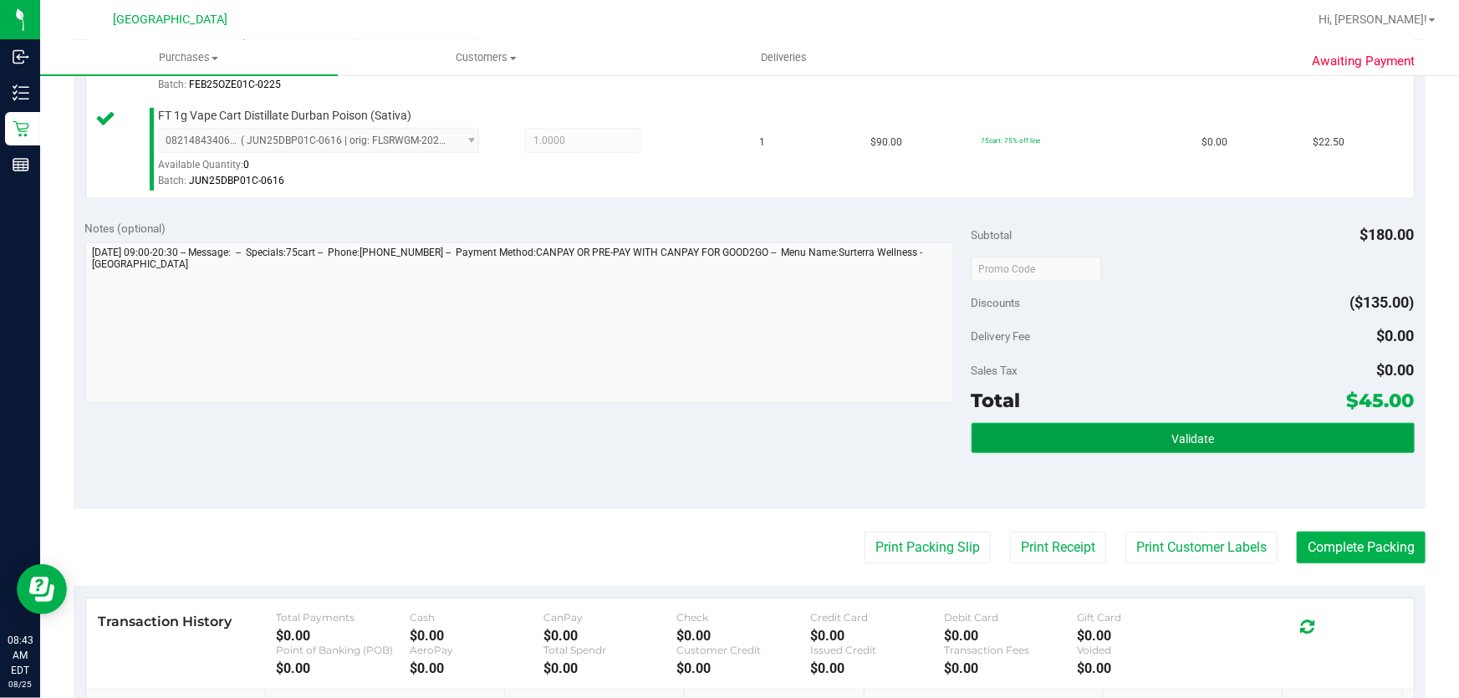
click at [1074, 443] on button "Validate" at bounding box center [1193, 438] width 443 height 30
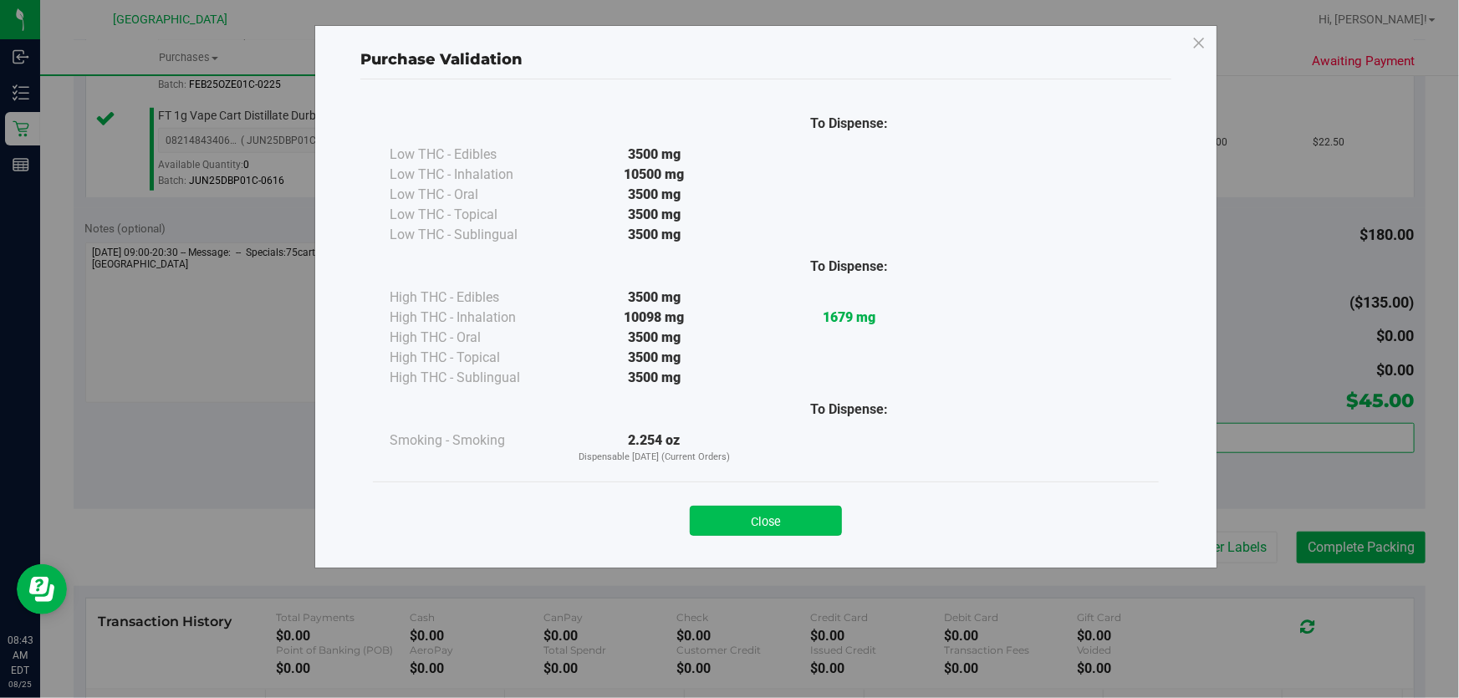
click at [814, 511] on button "Close" at bounding box center [766, 521] width 152 height 30
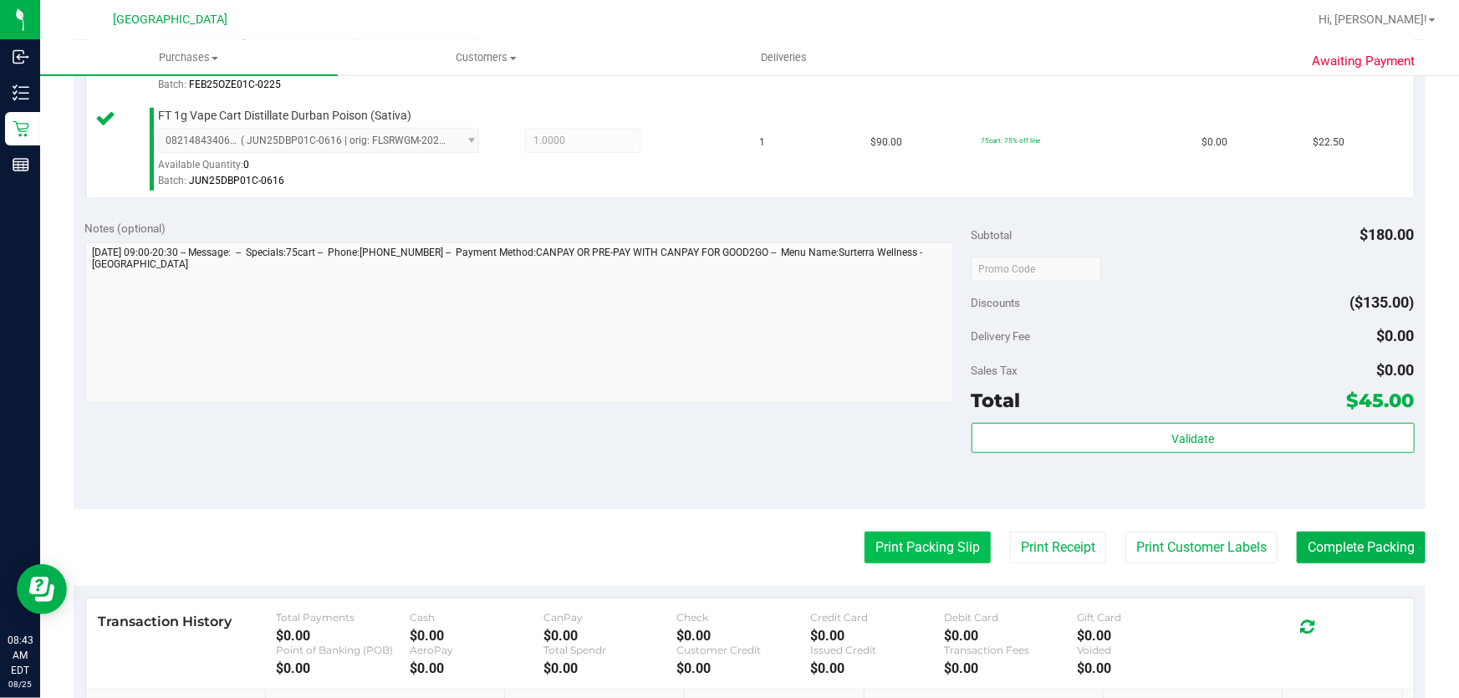
click at [967, 544] on button "Print Packing Slip" at bounding box center [928, 548] width 126 height 32
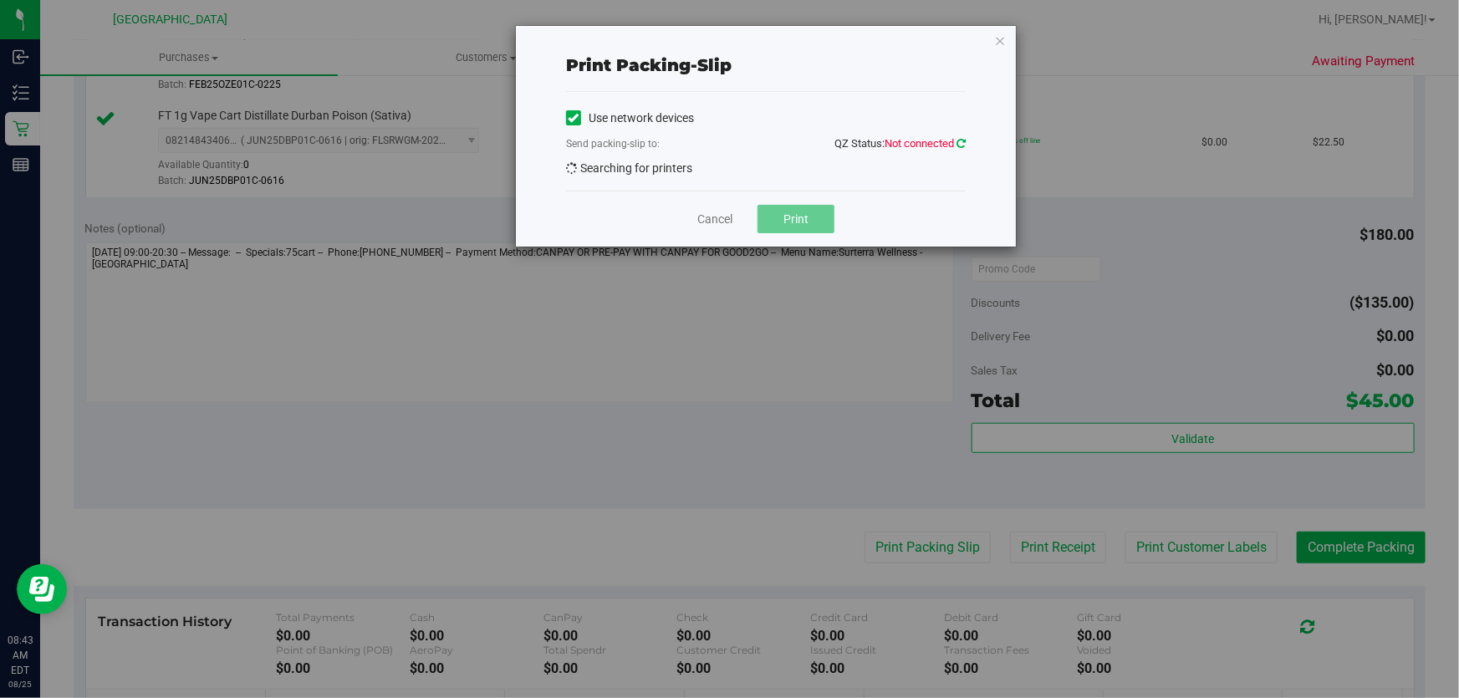
click at [960, 144] on icon at bounding box center [961, 143] width 9 height 11
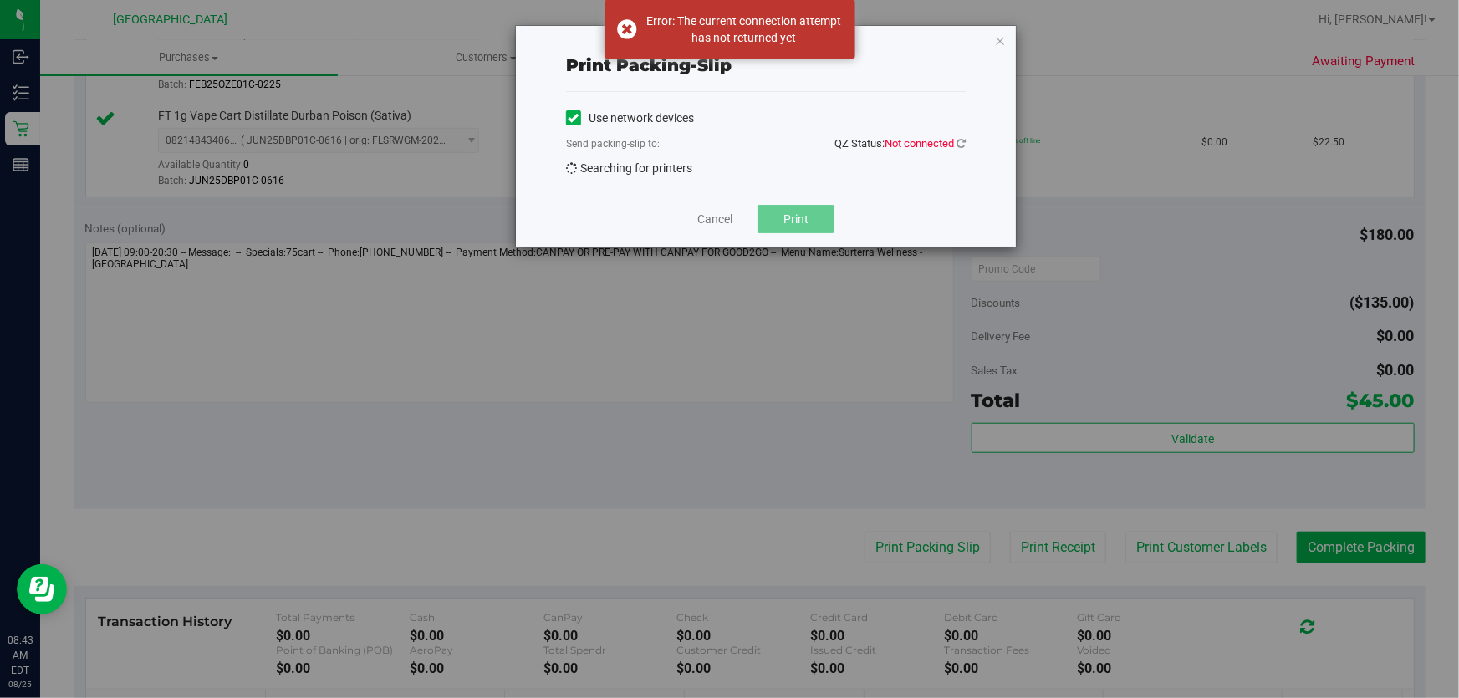
click at [853, 149] on span "QZ Status: Not connected" at bounding box center [900, 143] width 131 height 13
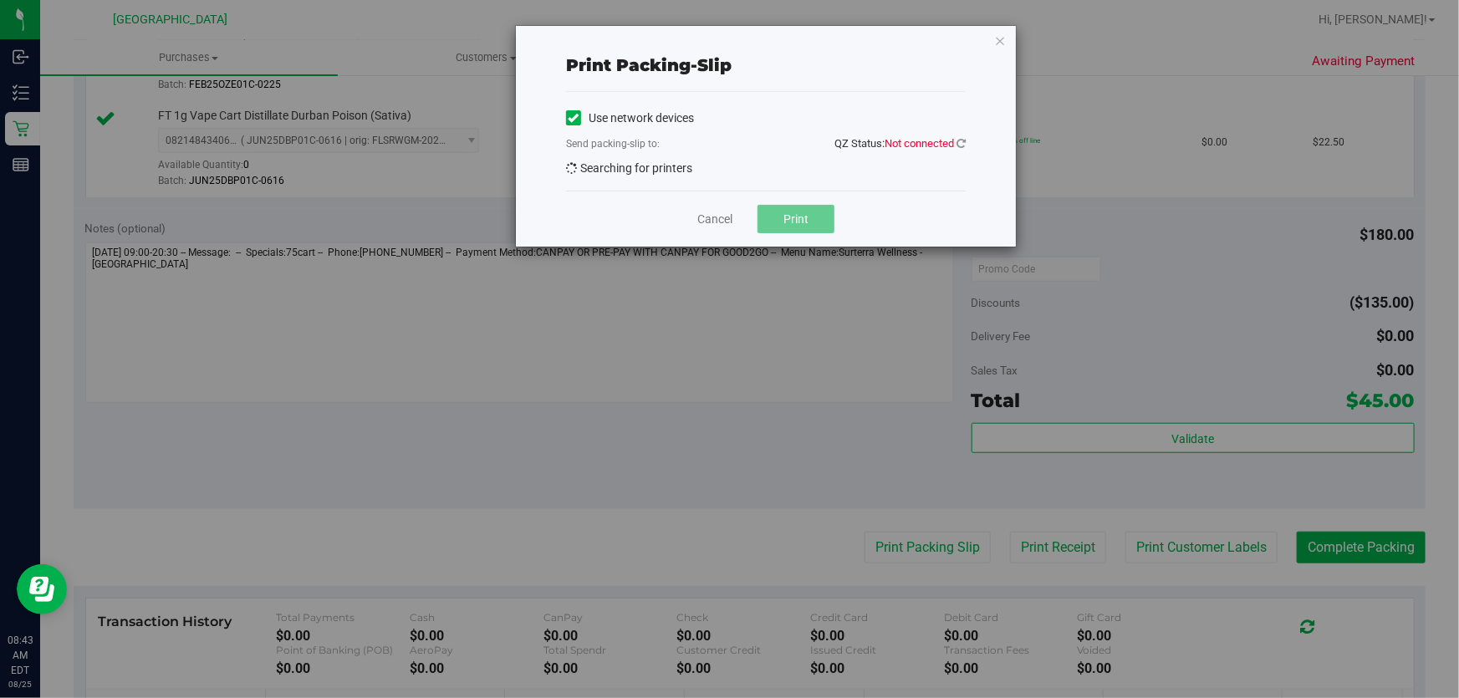
click at [961, 153] on div "Send packing-slip to: QZ Status: Not connected" at bounding box center [766, 145] width 400 height 21
click at [962, 138] on icon at bounding box center [961, 143] width 9 height 11
click at [790, 120] on div "Use network devices" at bounding box center [766, 117] width 400 height 25
click at [729, 227] on link "Cancel" at bounding box center [714, 220] width 35 height 18
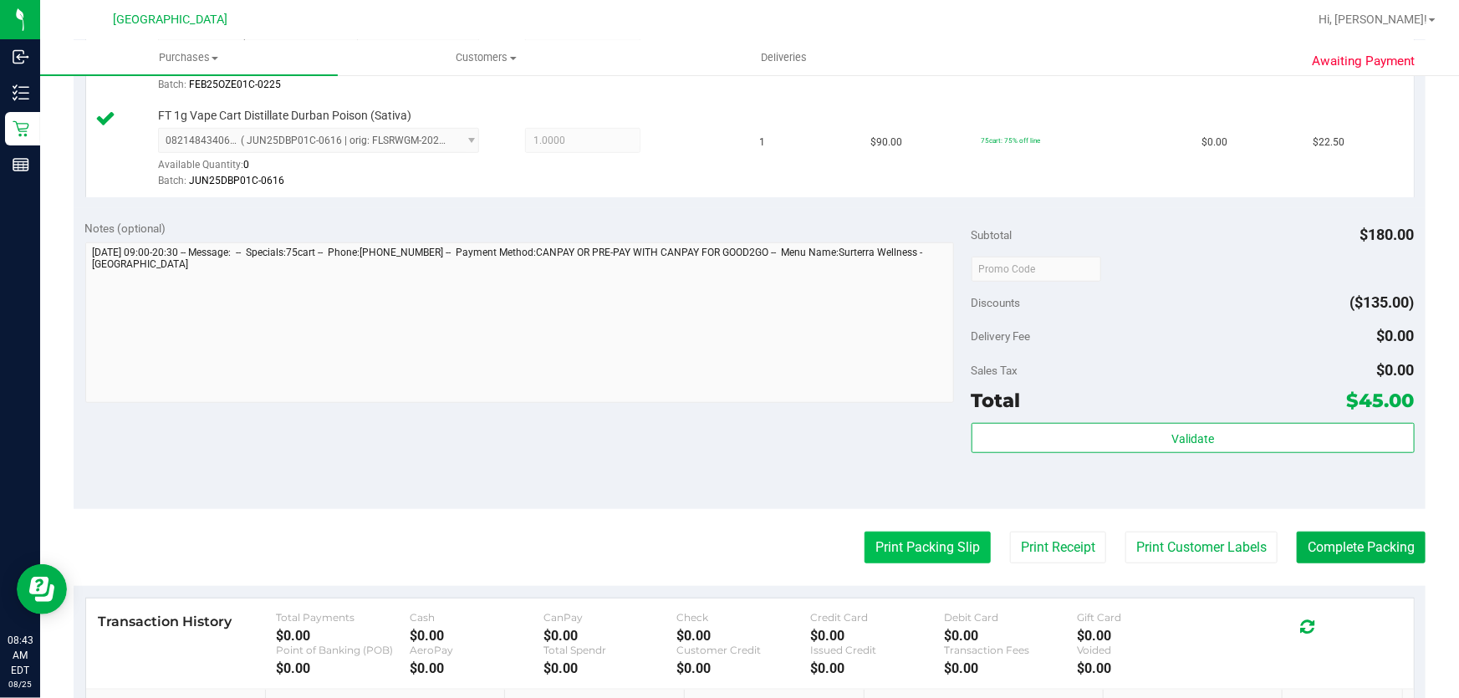
click at [959, 552] on button "Print Packing Slip" at bounding box center [928, 548] width 126 height 32
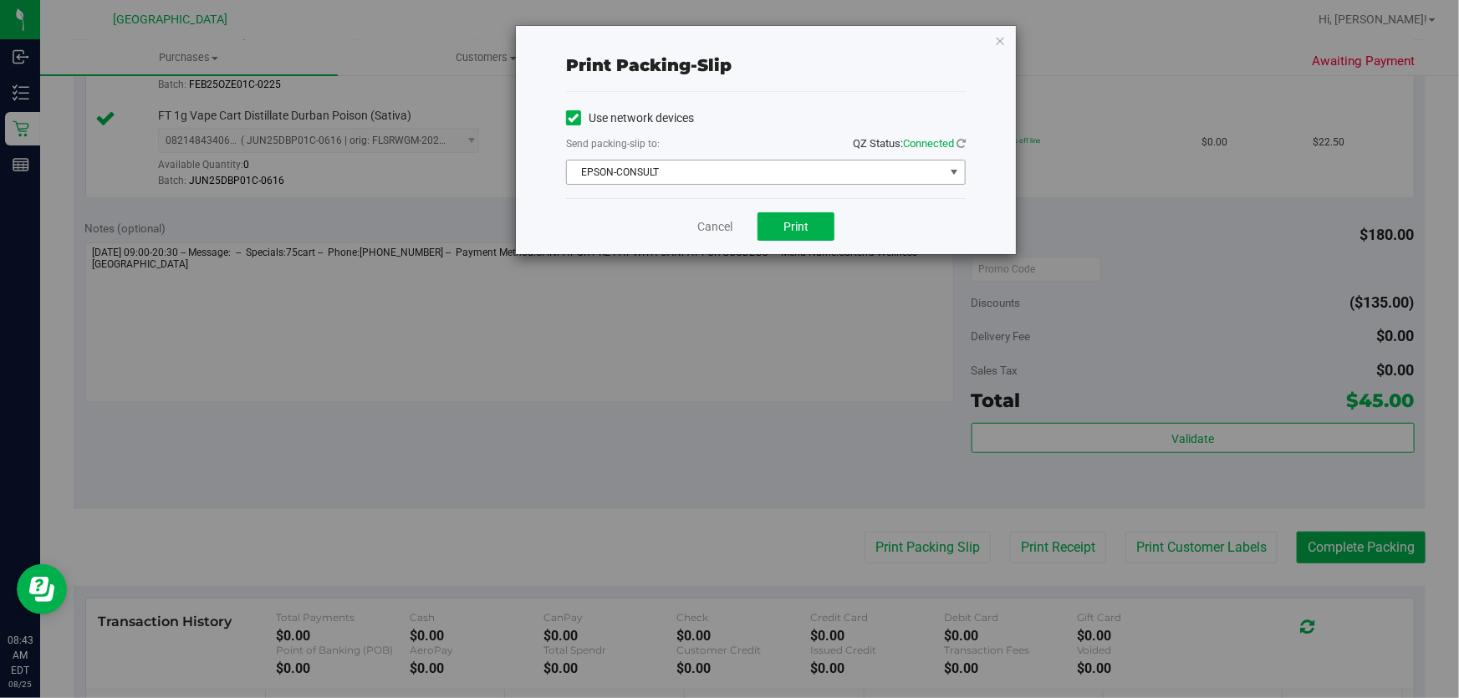
click at [934, 181] on span "EPSON-CONSULT" at bounding box center [755, 172] width 377 height 23
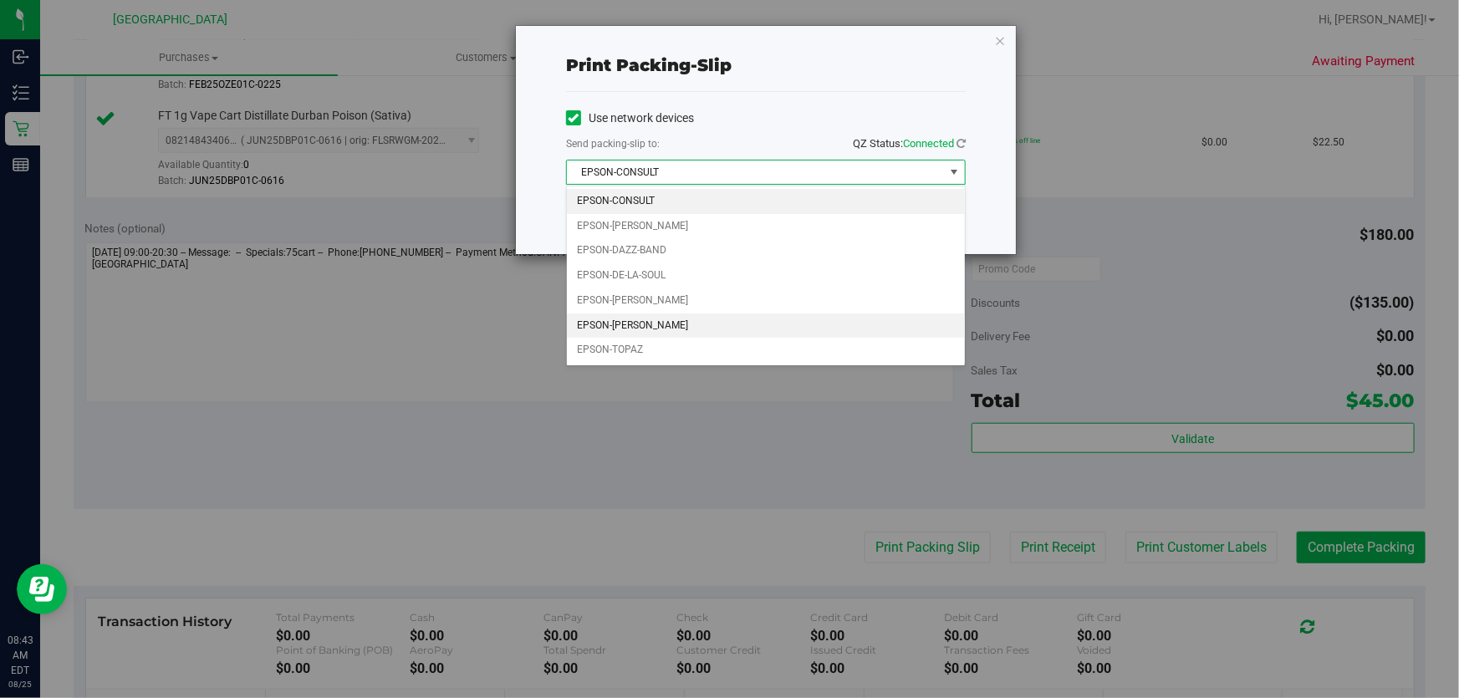
click at [682, 318] on li "EPSON-[PERSON_NAME]" at bounding box center [766, 326] width 398 height 25
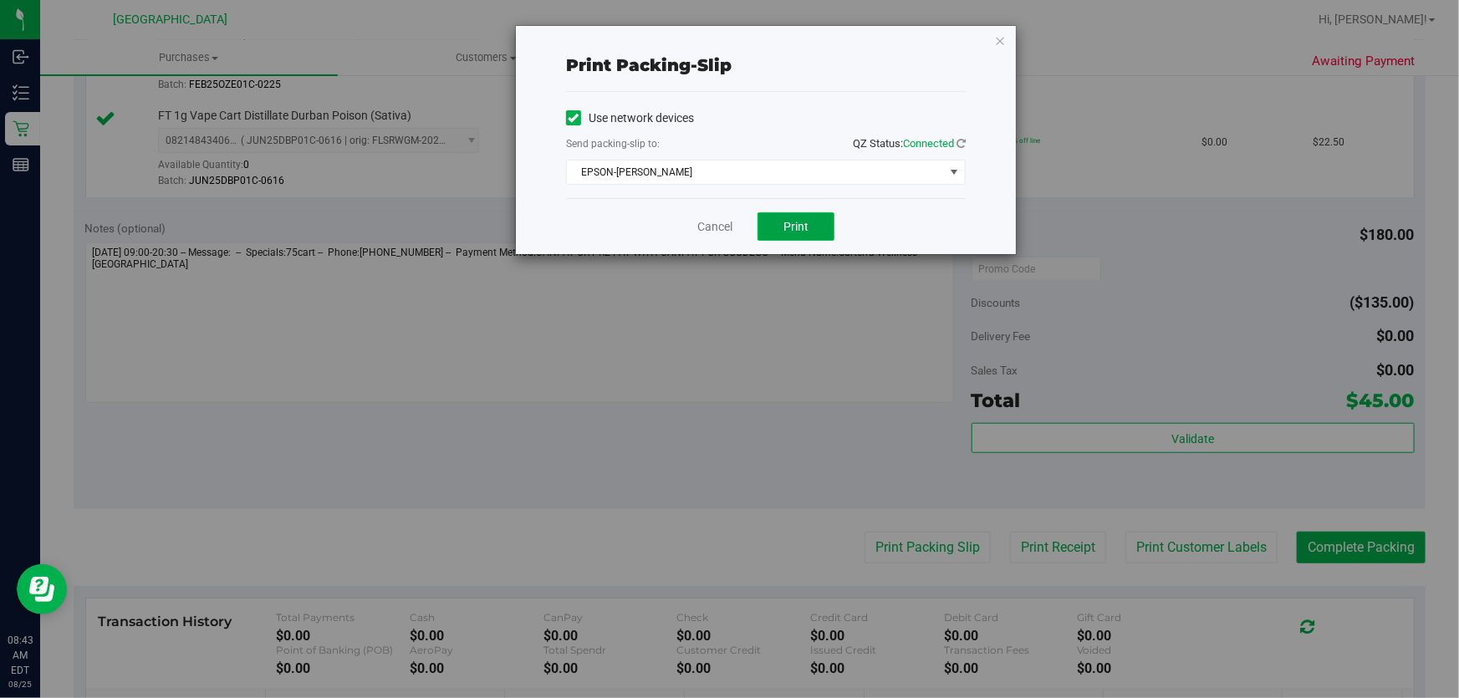
click at [793, 223] on span "Print" at bounding box center [796, 226] width 25 height 13
click at [850, 168] on span "EPSON-[PERSON_NAME]" at bounding box center [755, 172] width 377 height 23
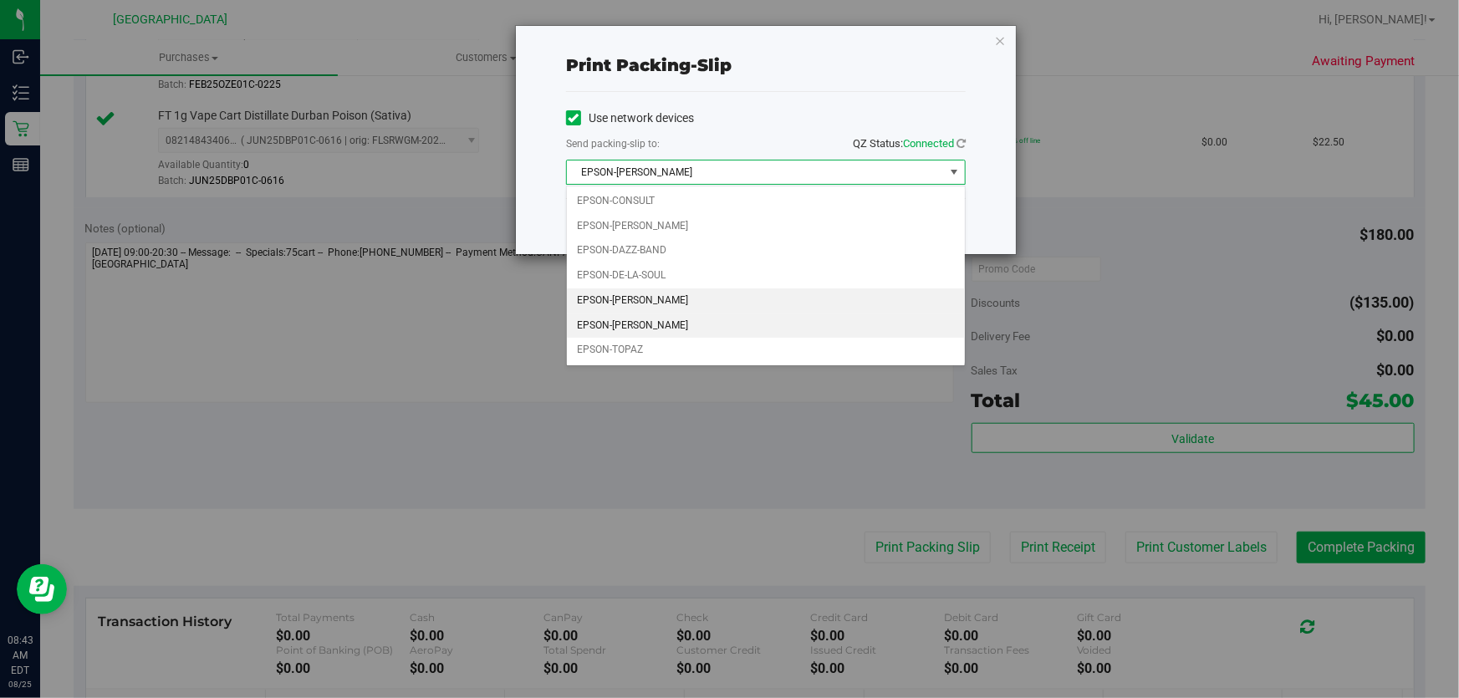
click at [656, 300] on li "EPSON-[PERSON_NAME]" at bounding box center [766, 300] width 398 height 25
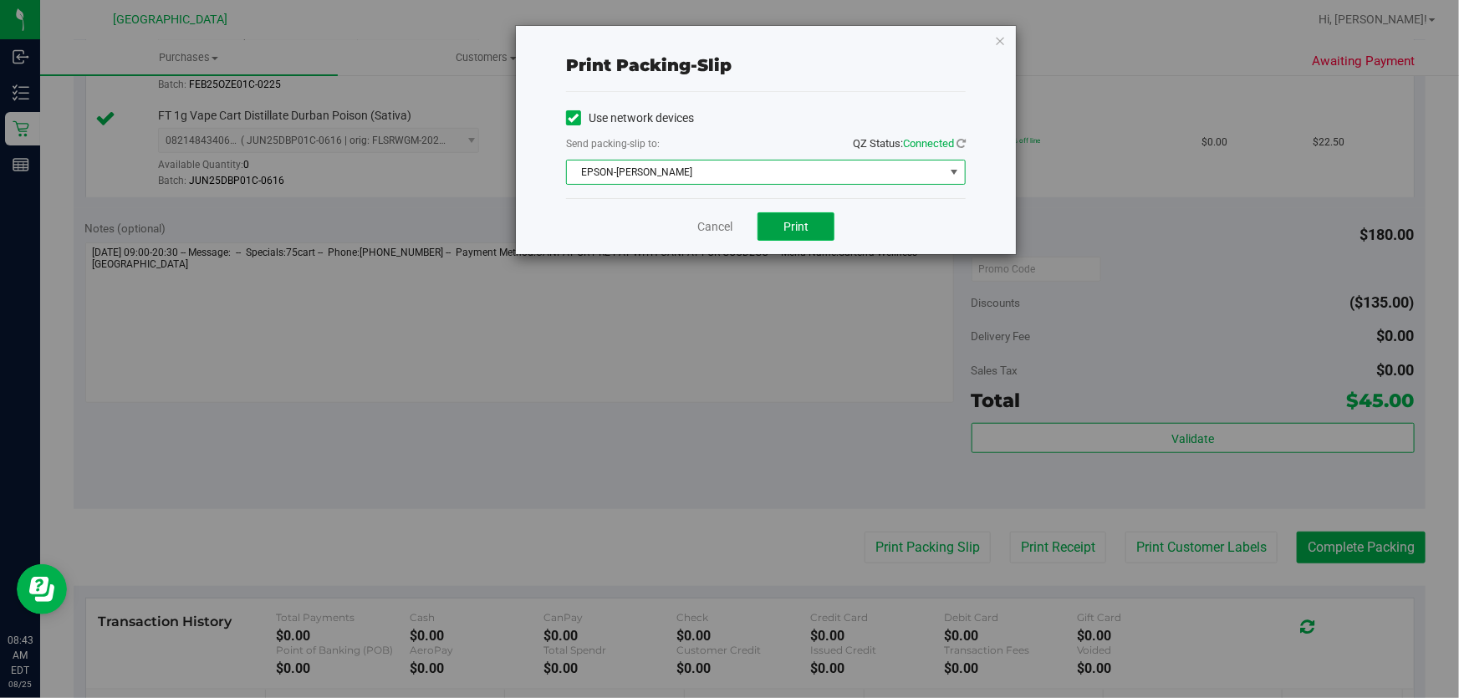
click at [814, 223] on button "Print" at bounding box center [796, 226] width 77 height 28
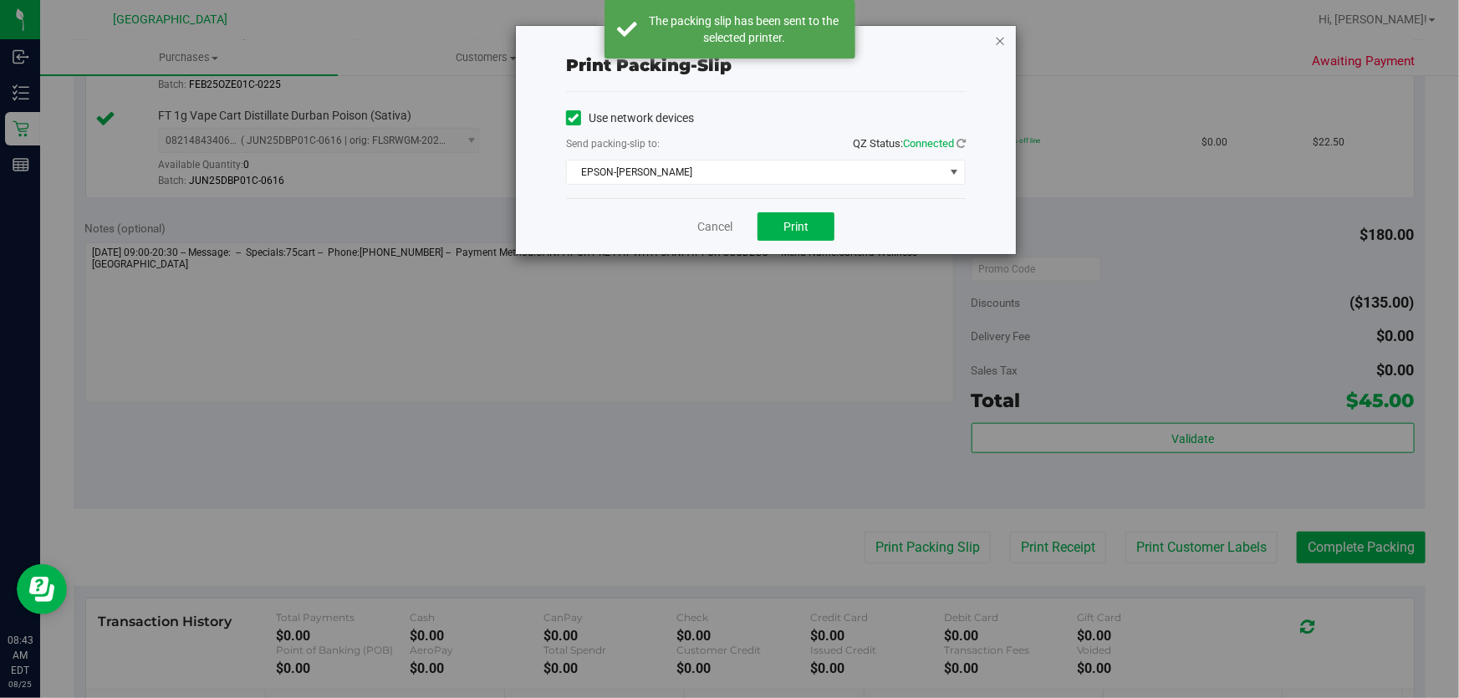
click at [998, 44] on icon "button" at bounding box center [1000, 40] width 12 height 20
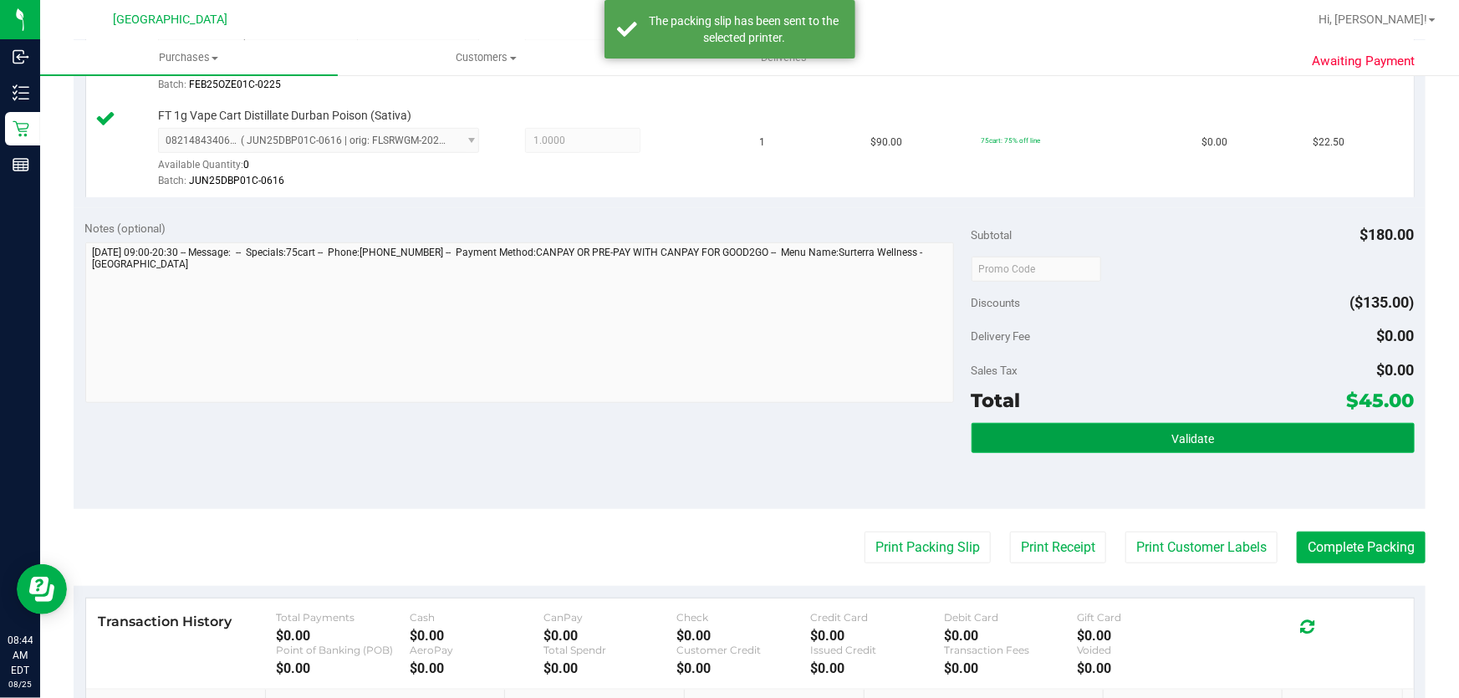
click at [1172, 433] on span "Validate" at bounding box center [1193, 438] width 43 height 13
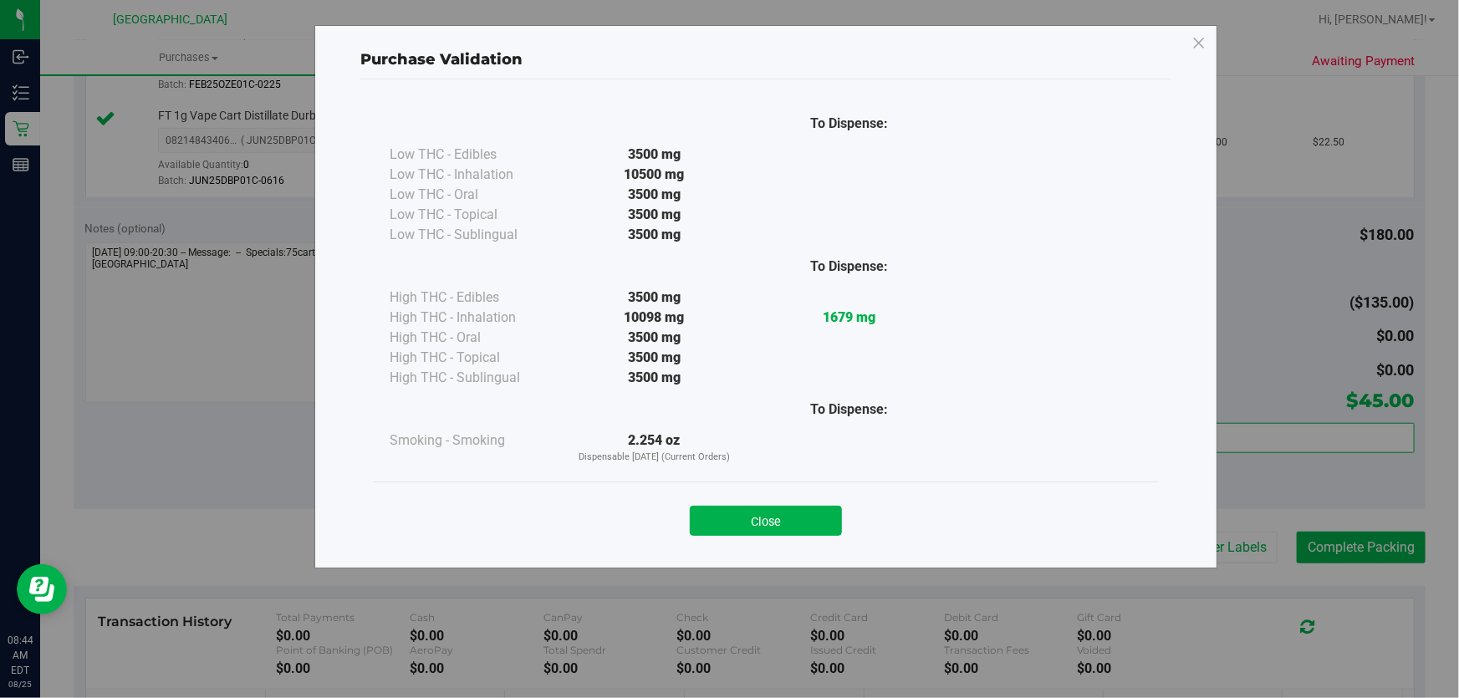
drag, startPoint x: 791, startPoint y: 527, endPoint x: 1110, endPoint y: 510, distance: 319.9
click at [792, 525] on button "Close" at bounding box center [766, 521] width 152 height 30
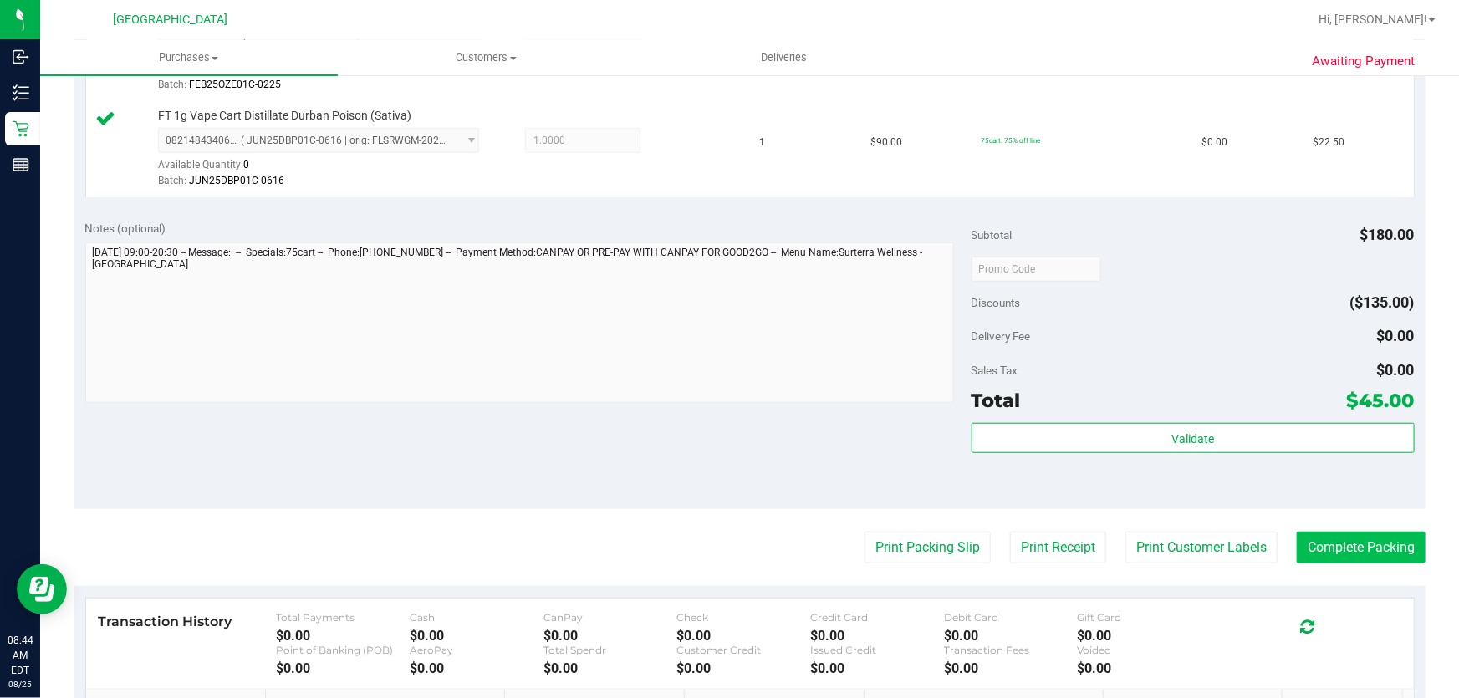
click at [1314, 533] on purchase-details "Back Edit Purchase Cancel Purchase View Profile # 11841409 BioTrack ID: - Submi…" at bounding box center [750, 228] width 1352 height 1340
drag, startPoint x: 1321, startPoint y: 544, endPoint x: 1458, endPoint y: 546, distance: 137.1
click at [1321, 544] on button "Complete Packing" at bounding box center [1361, 548] width 129 height 32
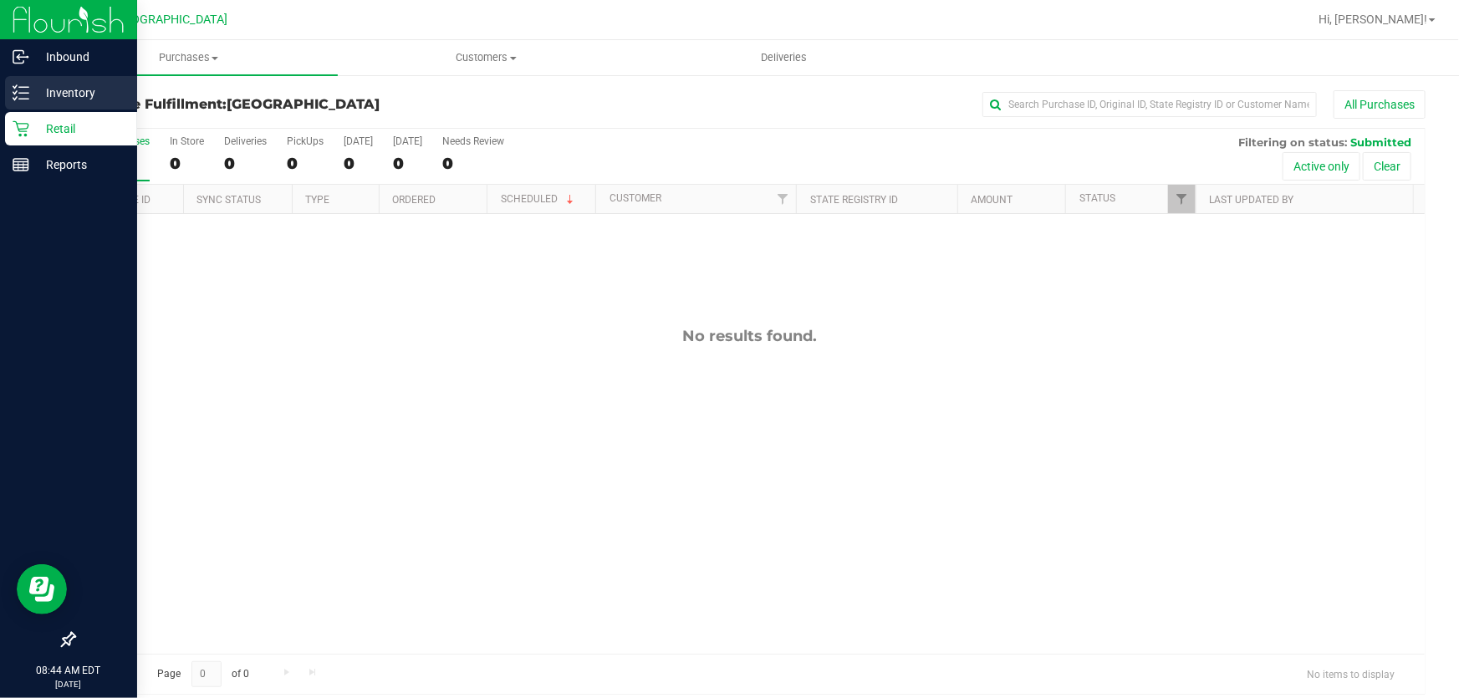
click at [53, 96] on p "Inventory" at bounding box center [79, 93] width 100 height 20
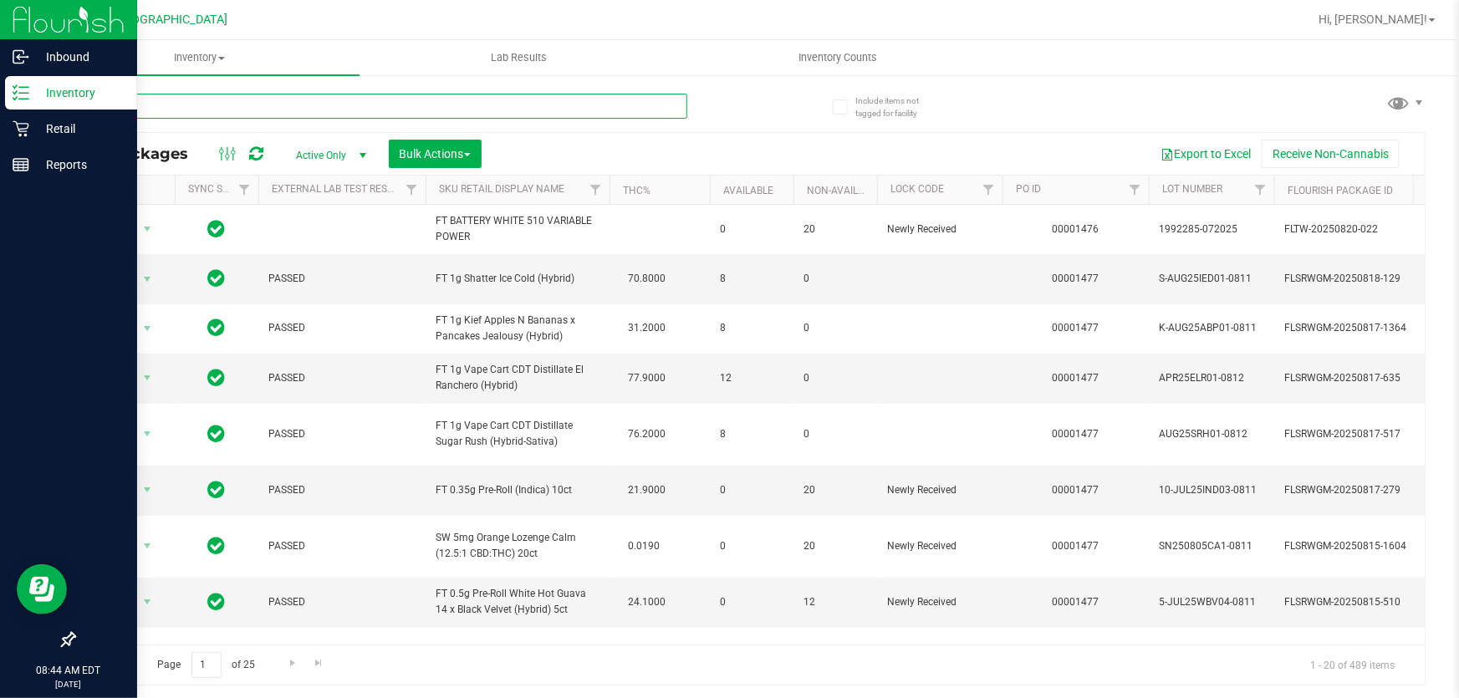
click at [318, 105] on input "text" at bounding box center [381, 106] width 614 height 25
type input "8742979445823124"
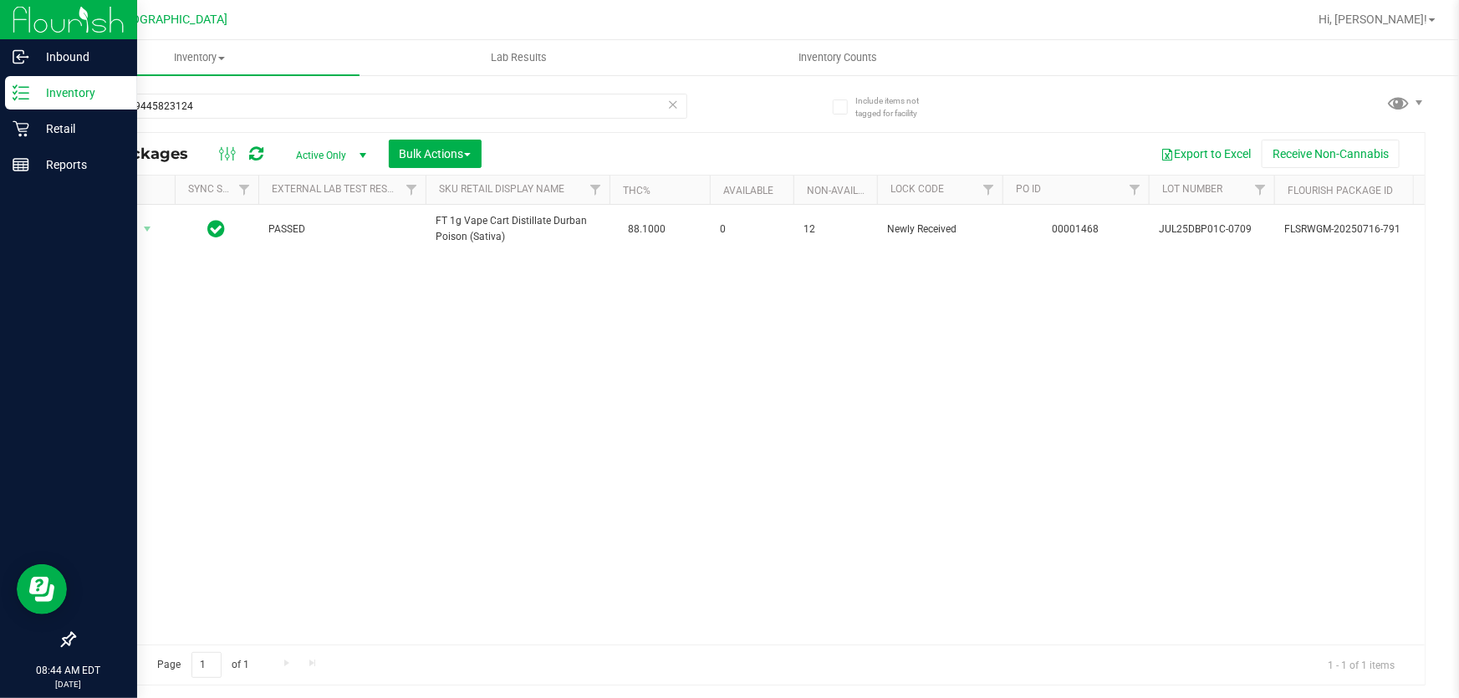
click at [792, 269] on div "Action Action Edit attributes Global inventory Locate package Package audit log…" at bounding box center [749, 425] width 1350 height 440
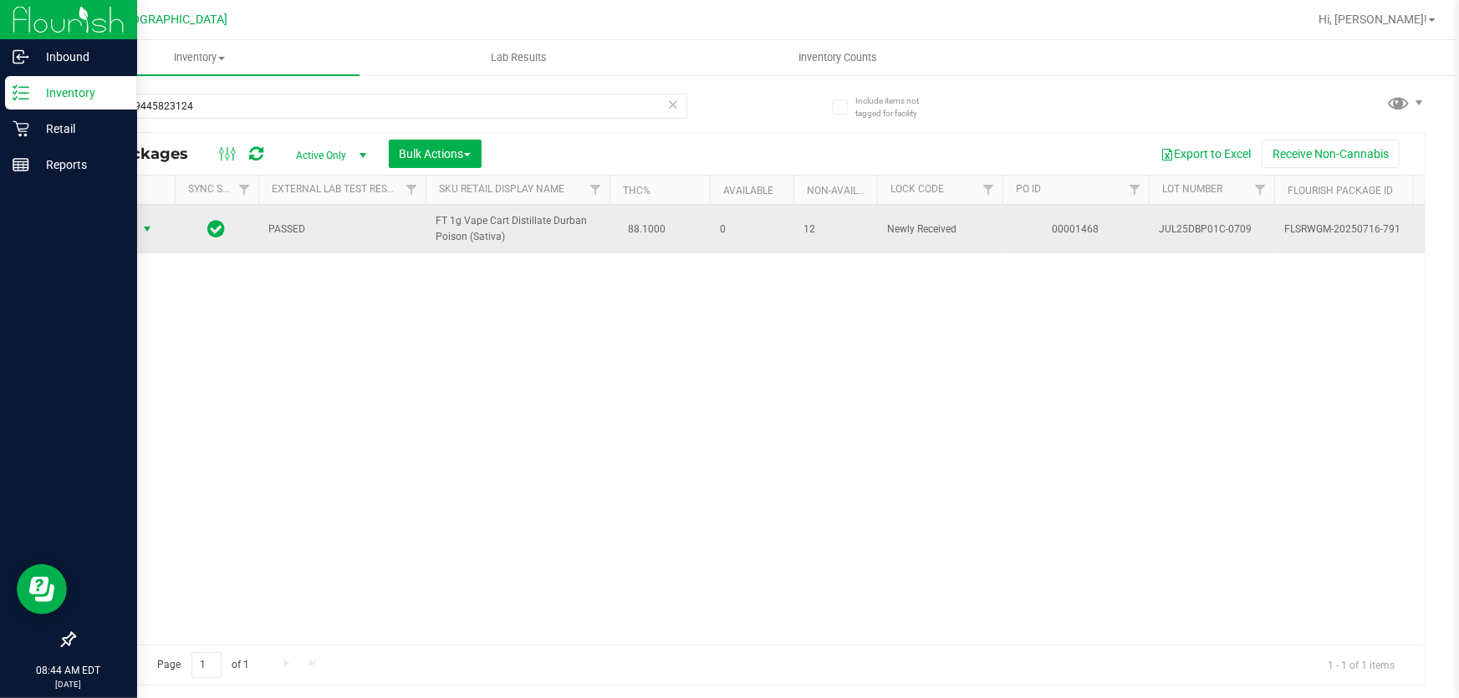
click at [145, 233] on span "select" at bounding box center [146, 228] width 13 height 13
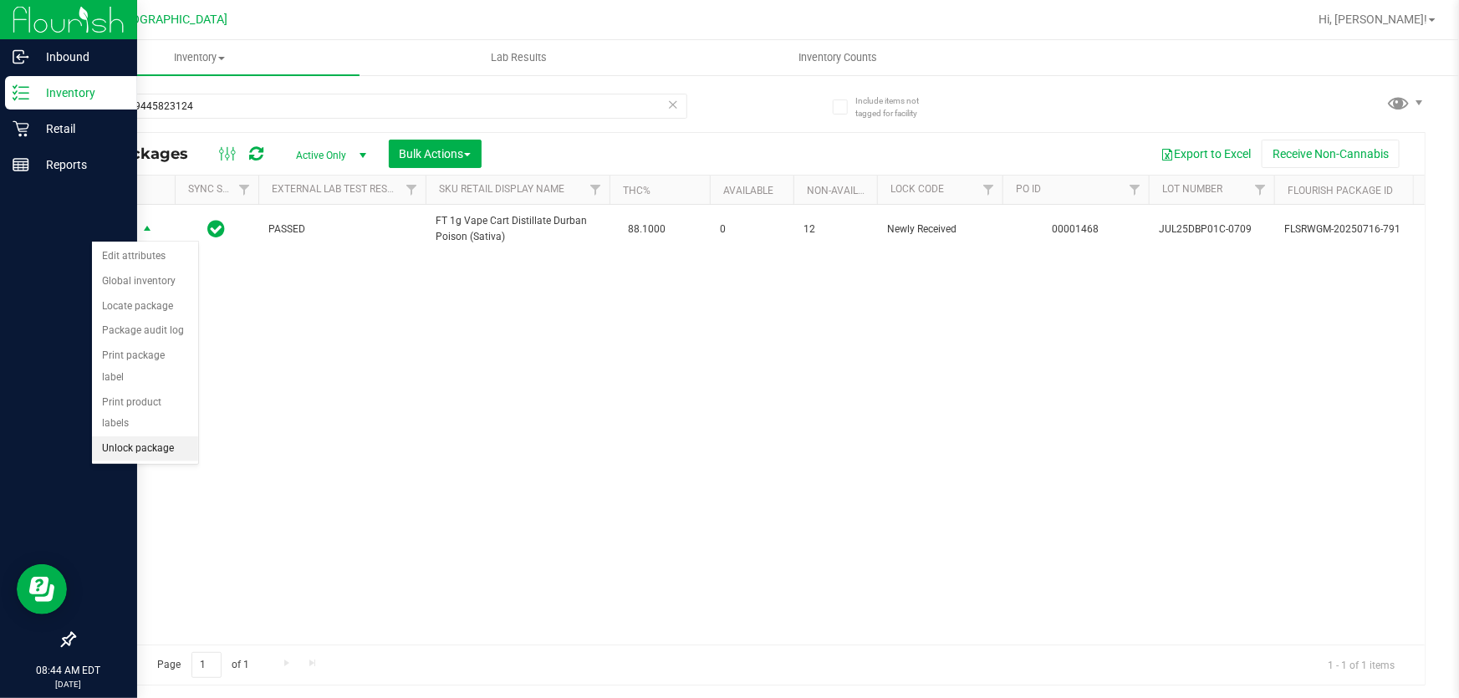
click at [126, 436] on li "Unlock package" at bounding box center [145, 448] width 106 height 25
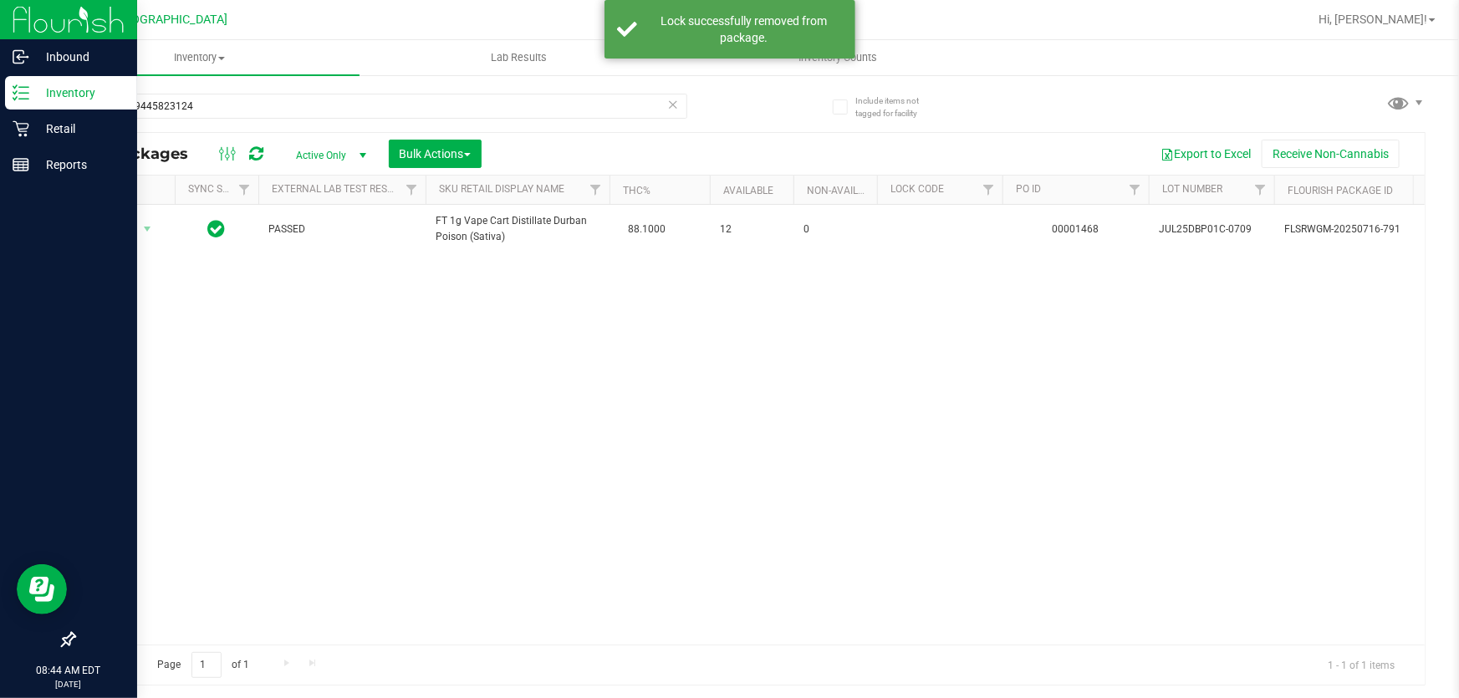
click at [690, 320] on div "Action Action Create package Edit attributes Global inventory Locate package Lo…" at bounding box center [749, 425] width 1350 height 440
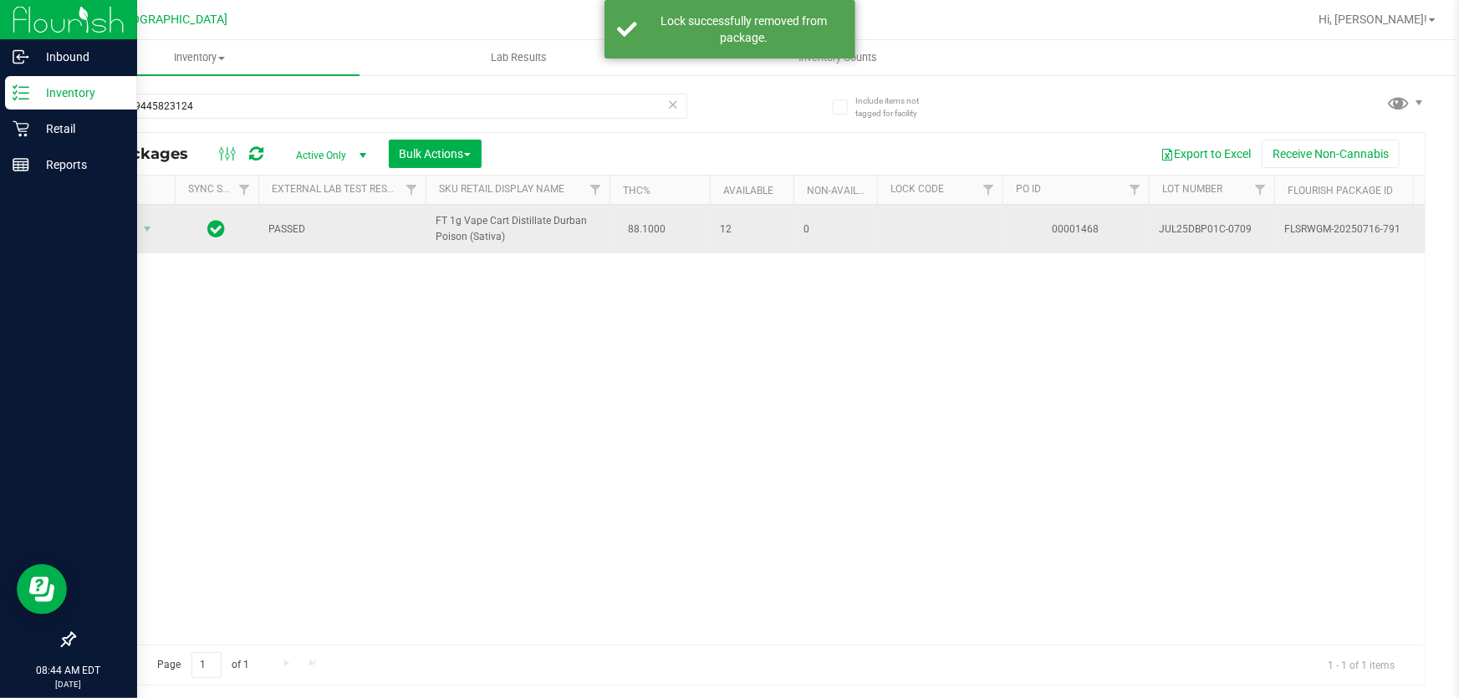
click at [468, 241] on span "FT 1g Vape Cart Distillate Durban Poison (Sativa)" at bounding box center [518, 229] width 164 height 32
click at [467, 241] on span "FT 1g Vape Cart Distillate Durban Poison (Sativa)" at bounding box center [518, 229] width 164 height 32
copy td "FT 1g Vape Cart Distillate Durban Poison (Sativa)"
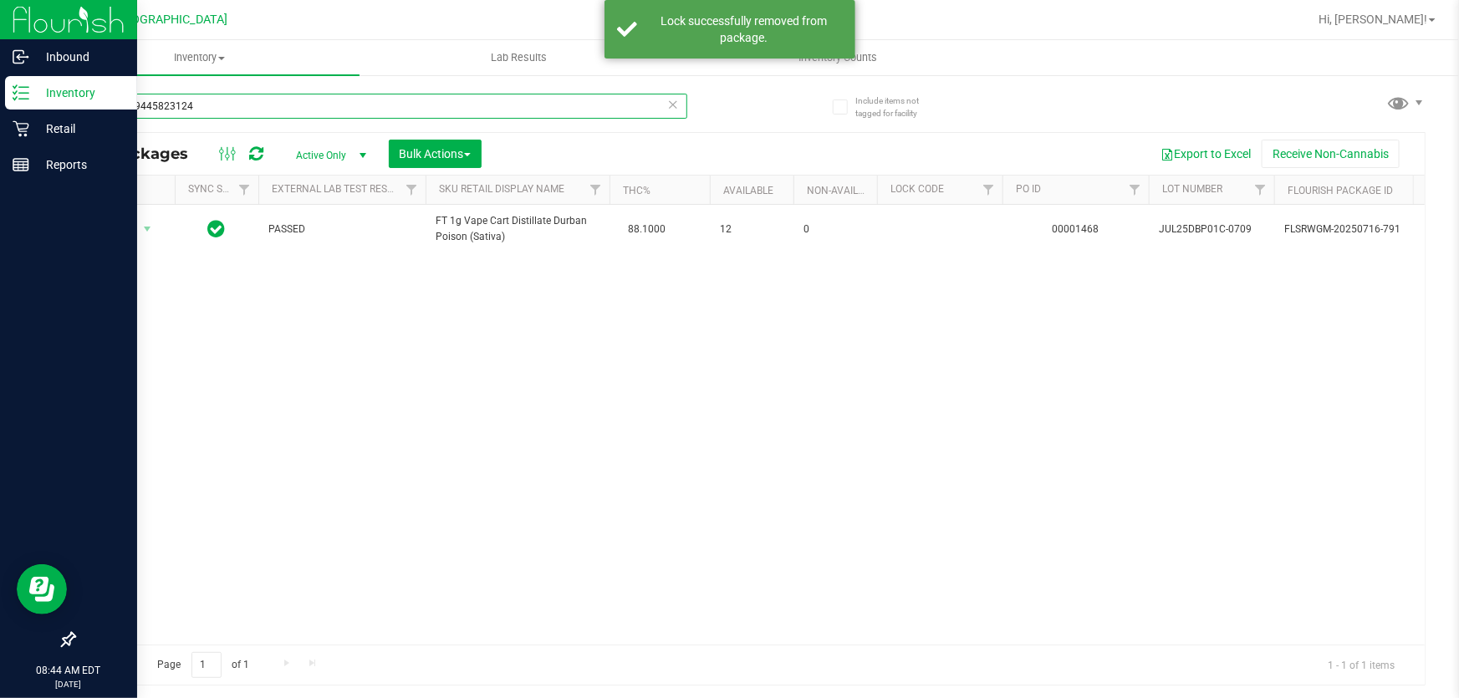
click at [226, 107] on input "8742979445823124" at bounding box center [381, 106] width 614 height 25
paste input "FT 1g Vape Cart Distillate Durban Poison (Sativa)"
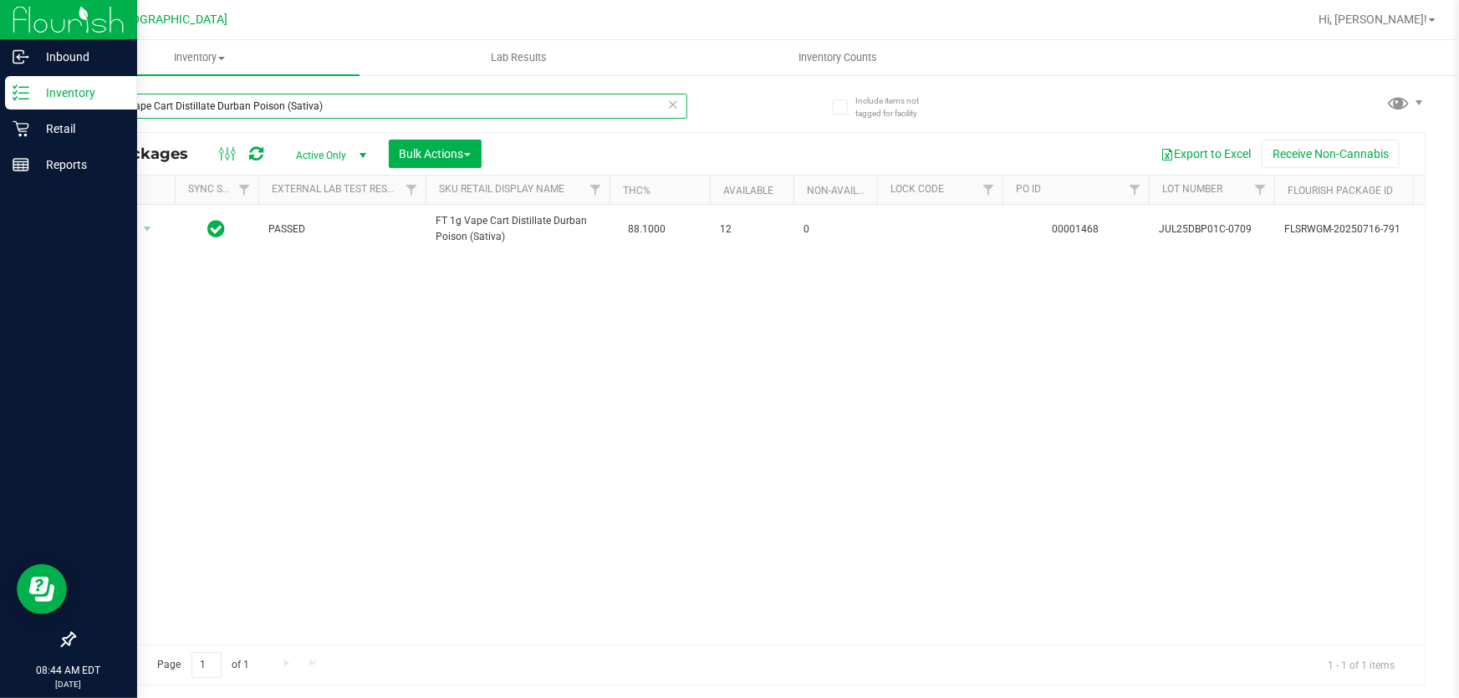
type input "FT 1g Vape Cart Distillate Durban Poison (Sativa)"
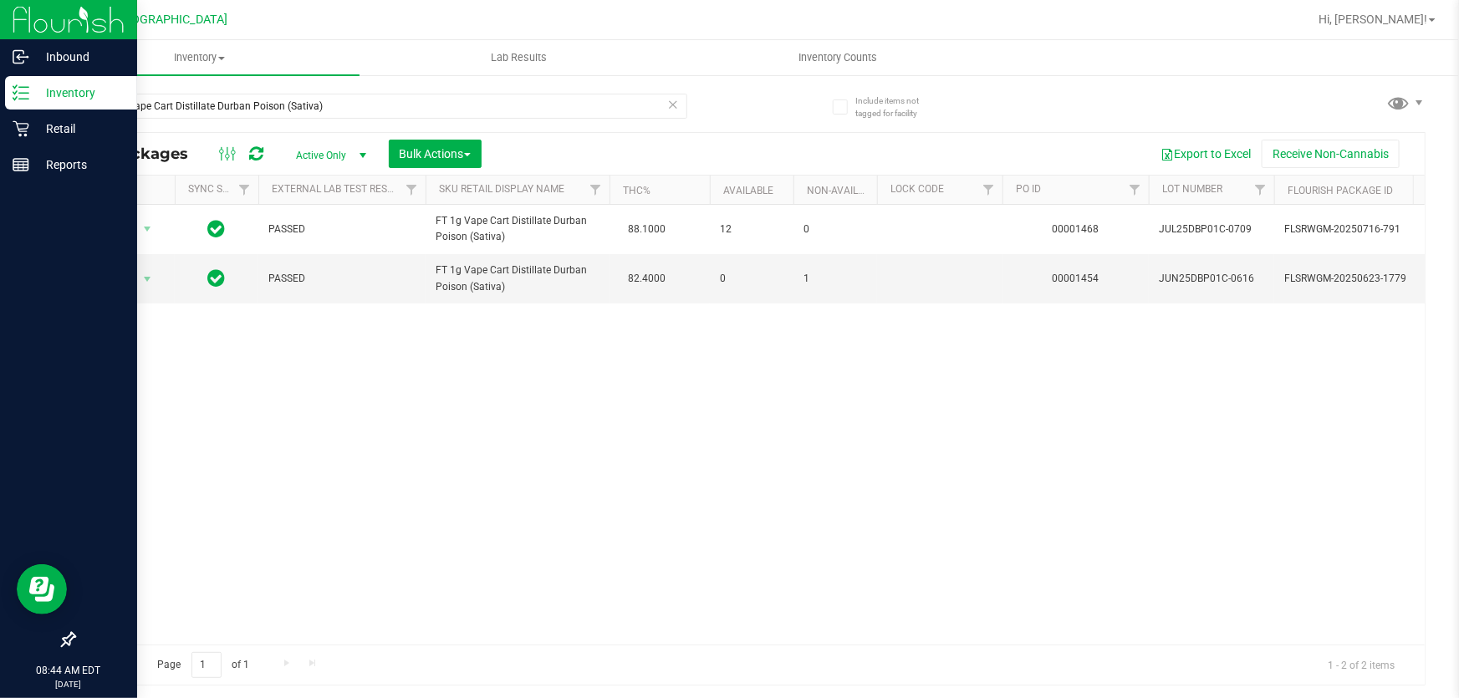
click at [624, 355] on div "Action Action Create package Edit attributes Global inventory Locate package Lo…" at bounding box center [749, 425] width 1350 height 440
click at [671, 107] on icon at bounding box center [673, 104] width 12 height 20
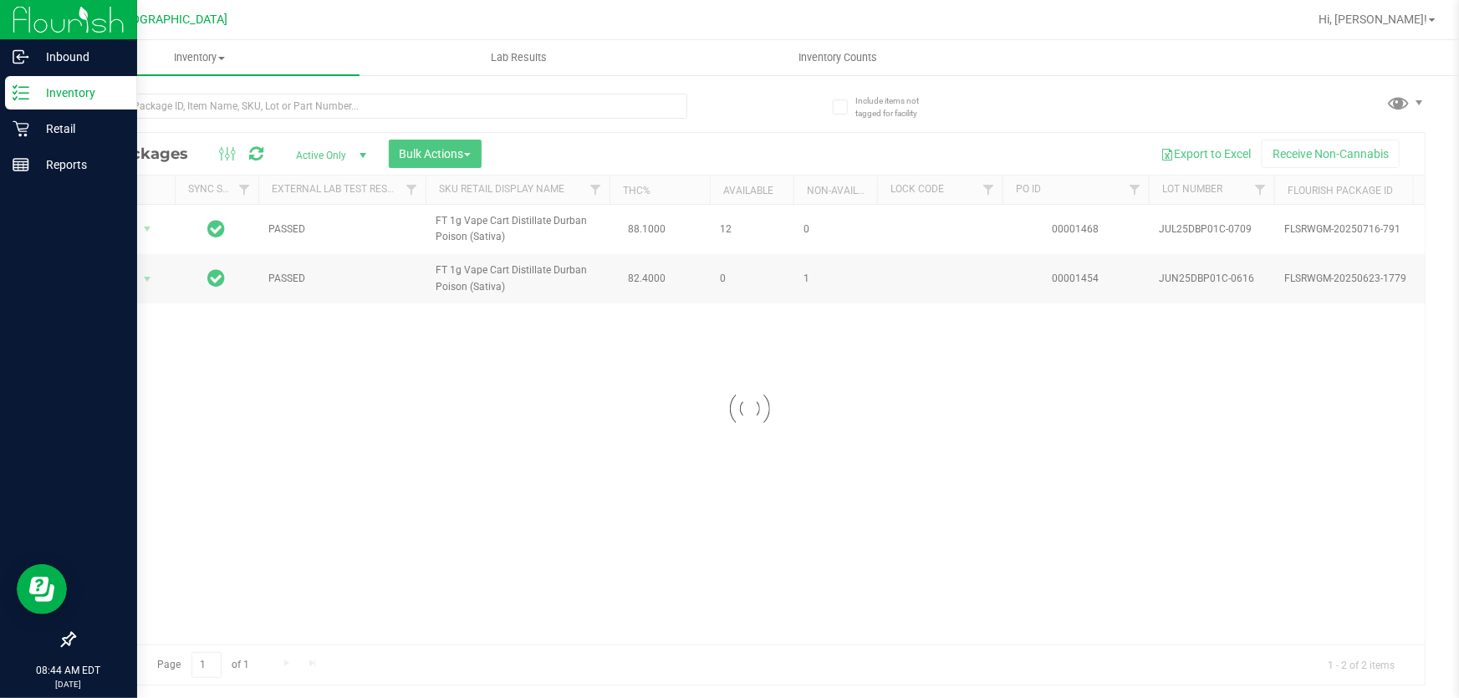
click at [753, 106] on div "Loading... All Packages Active Only Active Only Lab Samples Locked All External…" at bounding box center [750, 382] width 1352 height 608
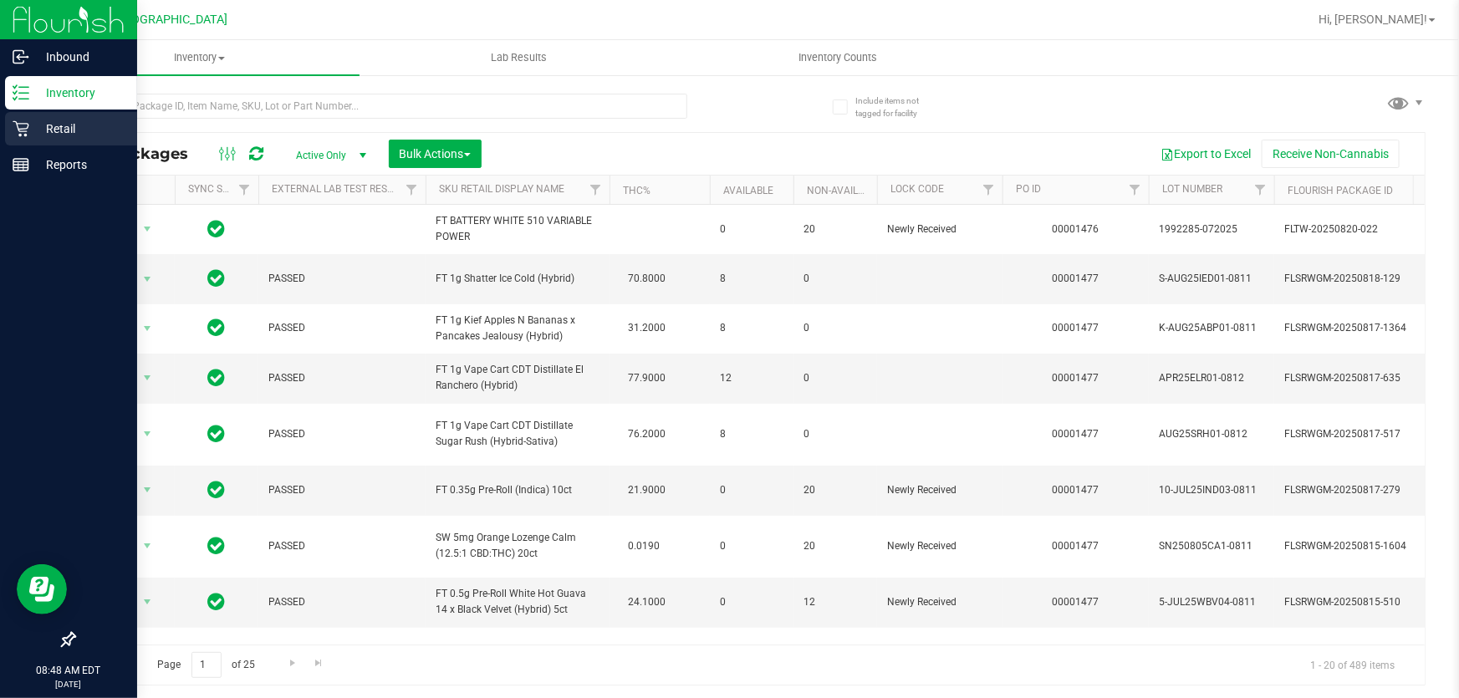
click at [8, 124] on div "Retail" at bounding box center [71, 128] width 132 height 33
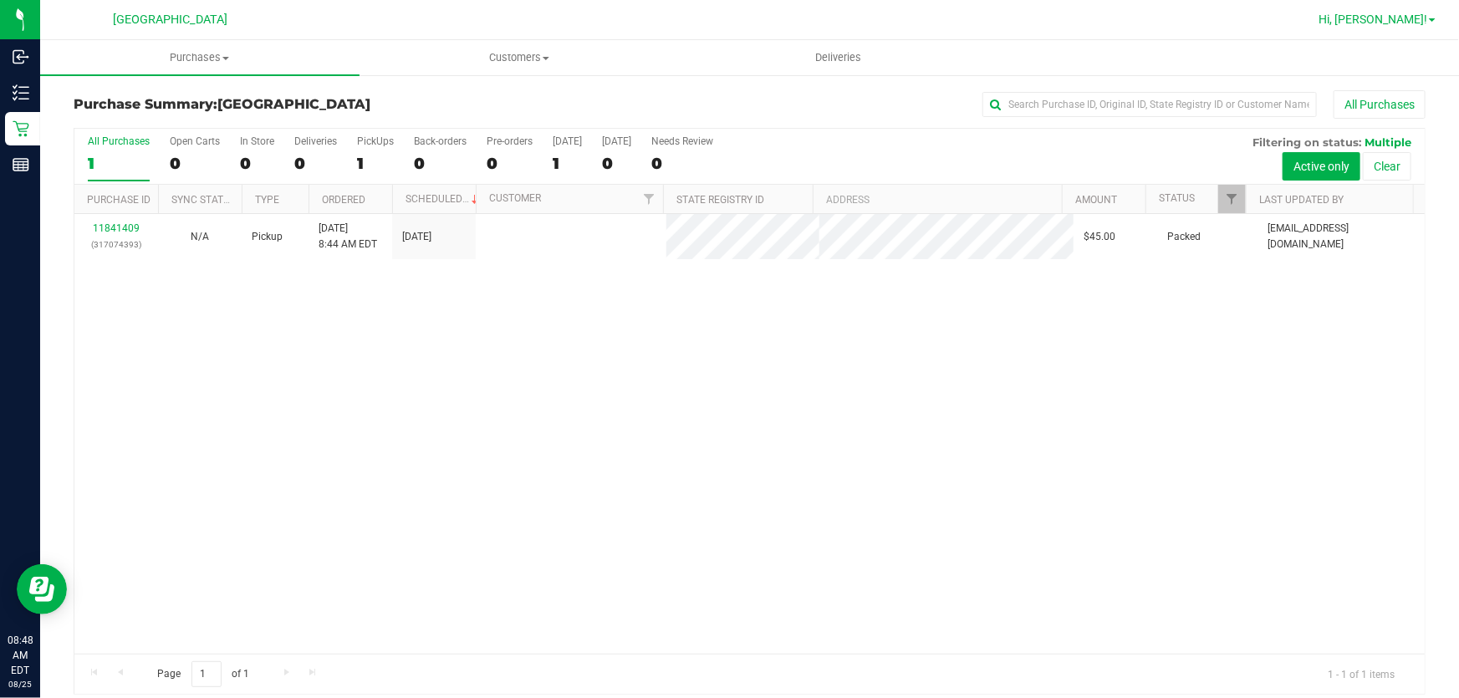
click at [1412, 21] on span "Hi, [PERSON_NAME]!" at bounding box center [1373, 19] width 109 height 13
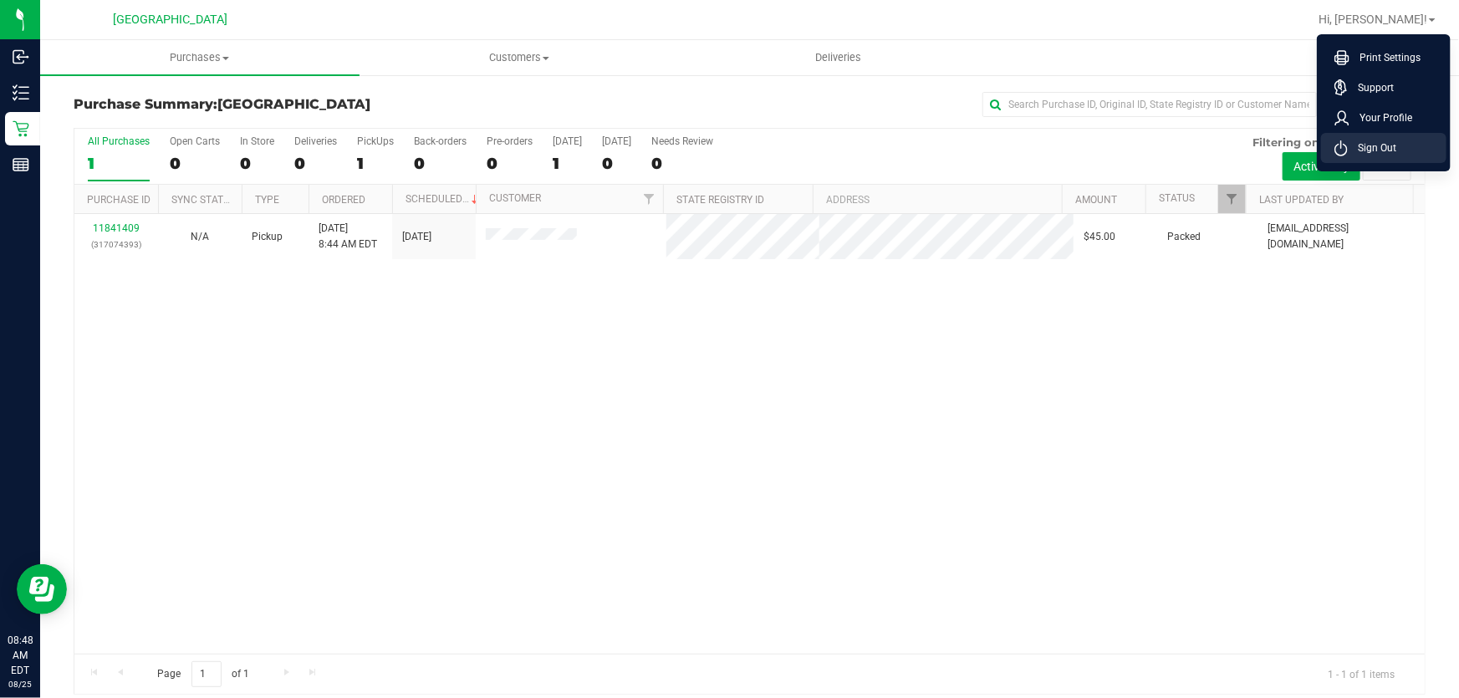
click at [1381, 153] on span "Sign Out" at bounding box center [1372, 148] width 48 height 17
